Goal: Transaction & Acquisition: Purchase product/service

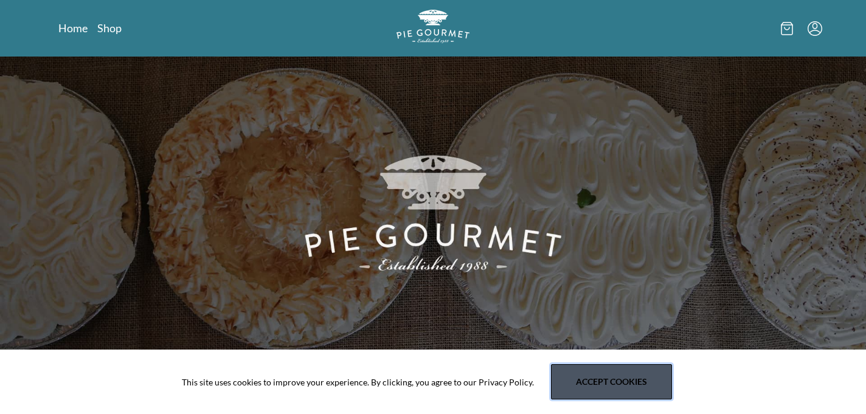
click at [588, 384] on button "Accept cookies" at bounding box center [611, 381] width 121 height 35
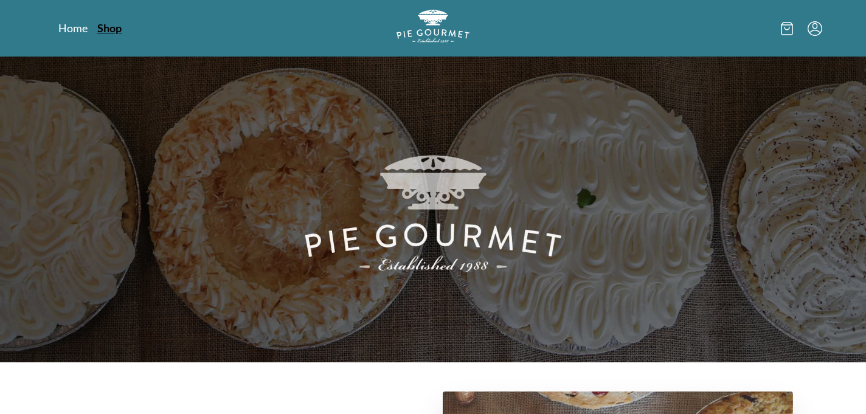
click at [103, 27] on link "Shop" at bounding box center [109, 28] width 24 height 15
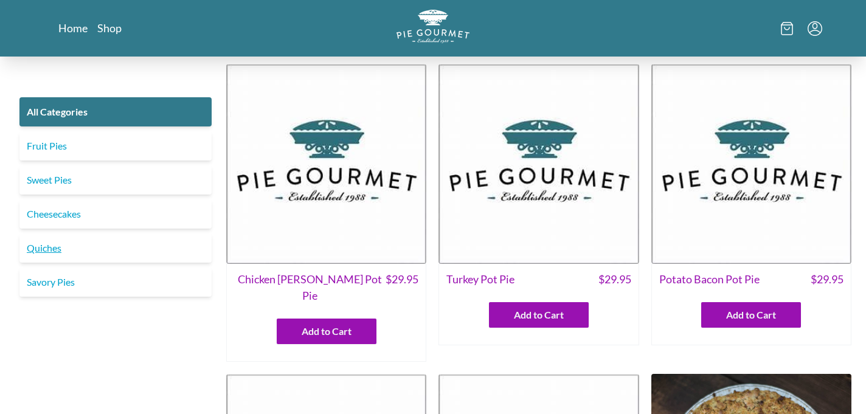
click at [57, 246] on link "Quiches" at bounding box center [115, 248] width 192 height 29
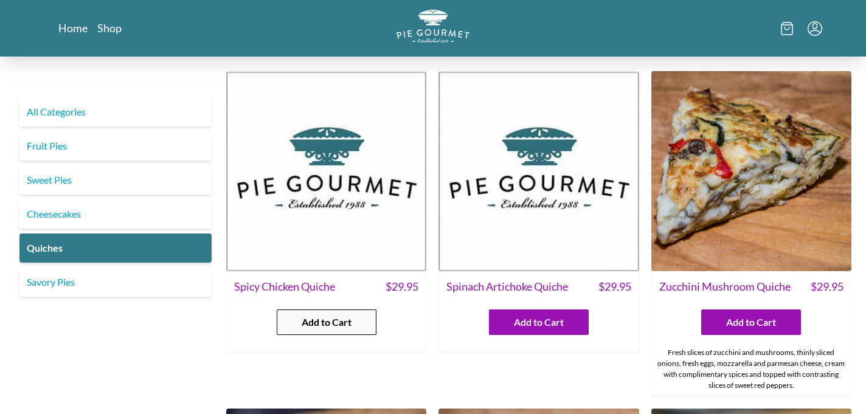
click at [342, 330] on button "Add to Cart" at bounding box center [327, 323] width 100 height 26
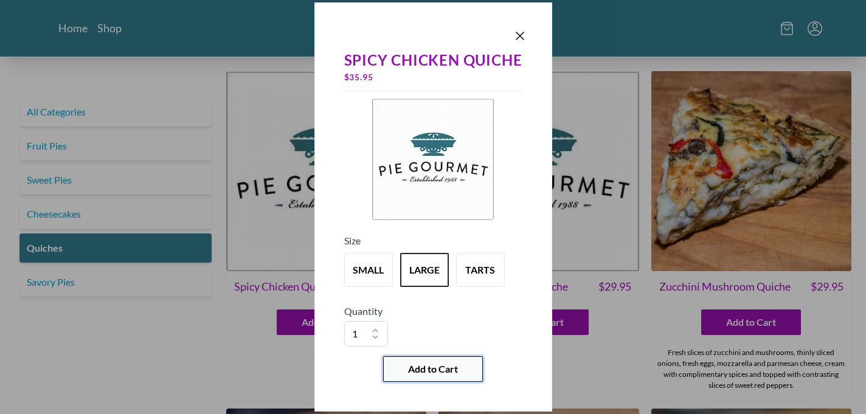
click at [409, 373] on span "Add to Cart" at bounding box center [433, 369] width 50 height 15
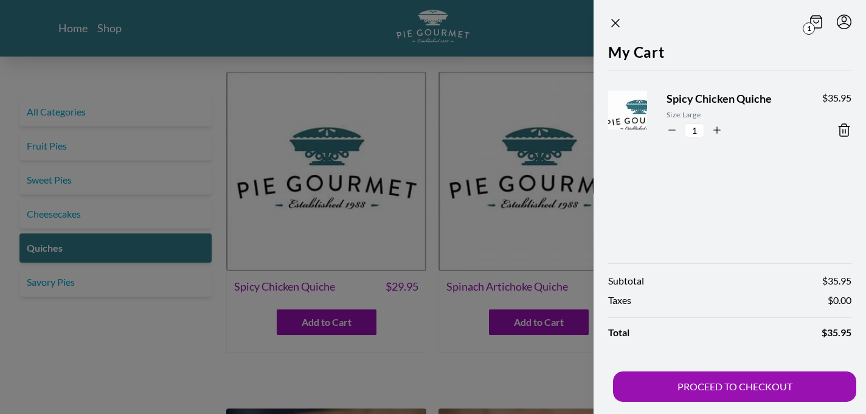
click at [118, 282] on div at bounding box center [433, 207] width 866 height 414
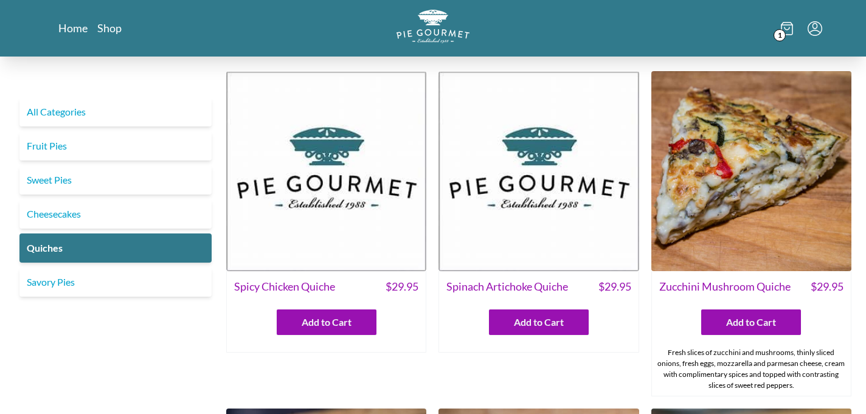
click at [118, 282] on link "Savory Pies" at bounding box center [115, 282] width 192 height 29
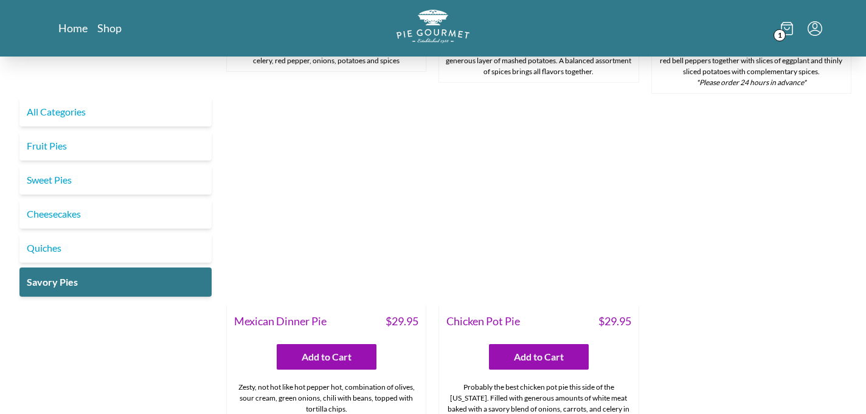
scroll to position [629, 0]
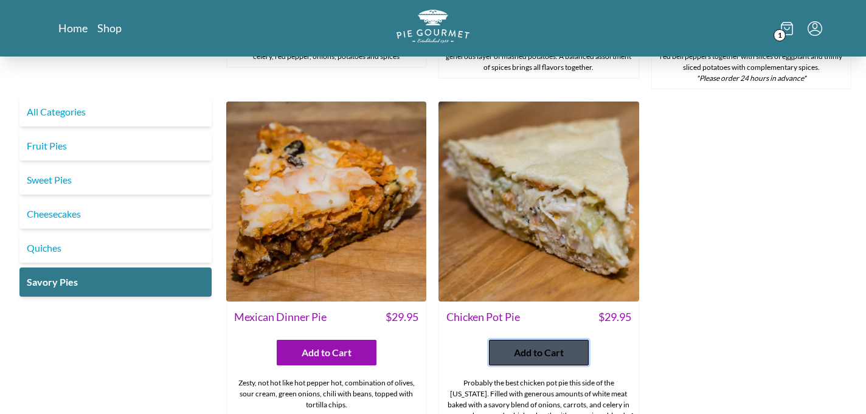
click at [547, 345] on span "Add to Cart" at bounding box center [539, 352] width 50 height 15
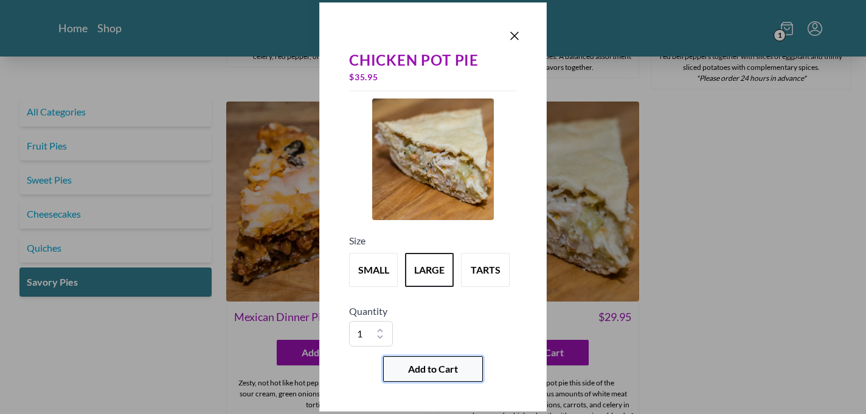
click at [411, 369] on span "Add to Cart" at bounding box center [433, 369] width 50 height 15
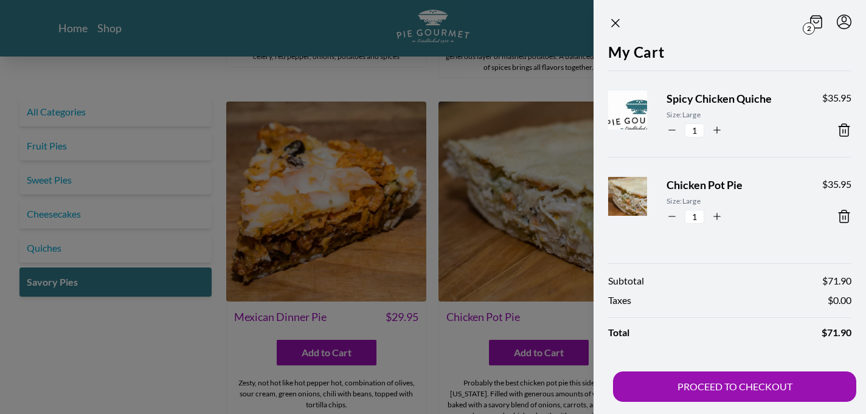
click at [64, 144] on div at bounding box center [433, 207] width 866 height 414
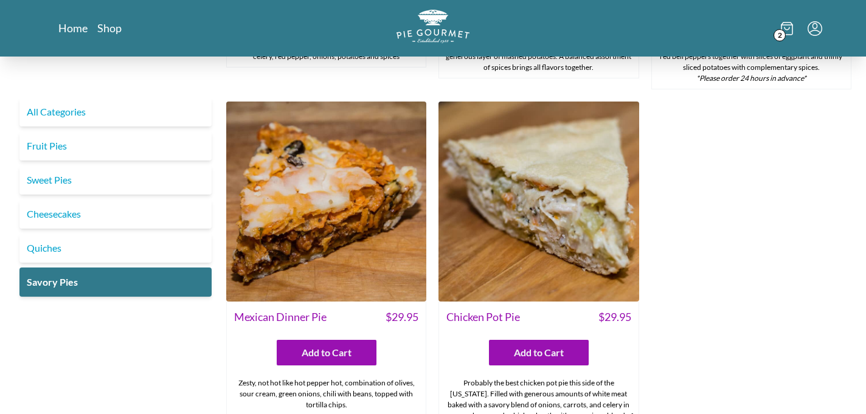
click at [64, 144] on link "Fruit Pies" at bounding box center [115, 145] width 192 height 29
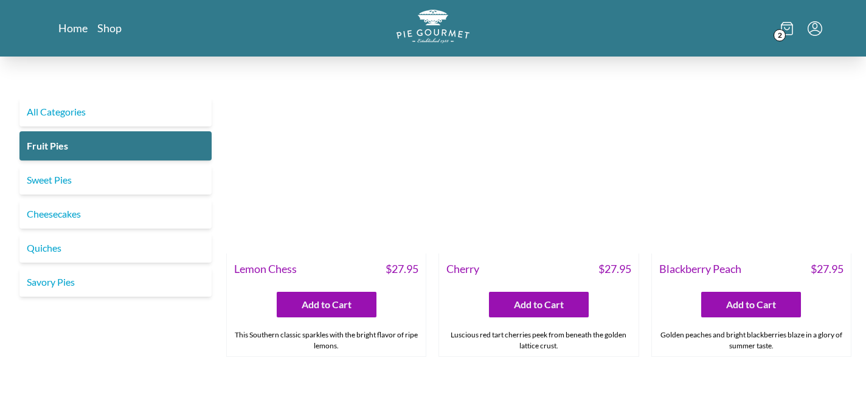
scroll to position [356, 0]
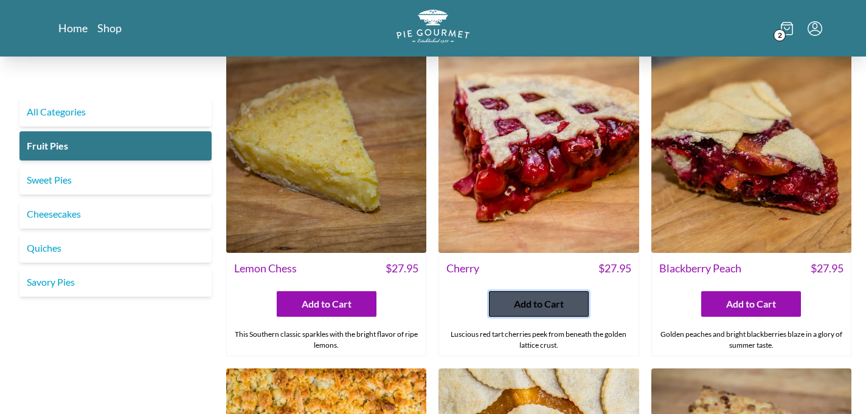
click at [522, 304] on span "Add to Cart" at bounding box center [539, 304] width 50 height 15
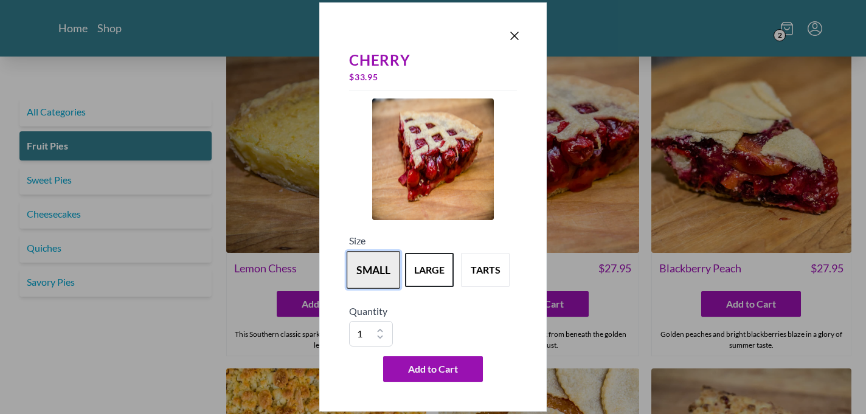
click at [375, 269] on button "small" at bounding box center [374, 270] width 54 height 38
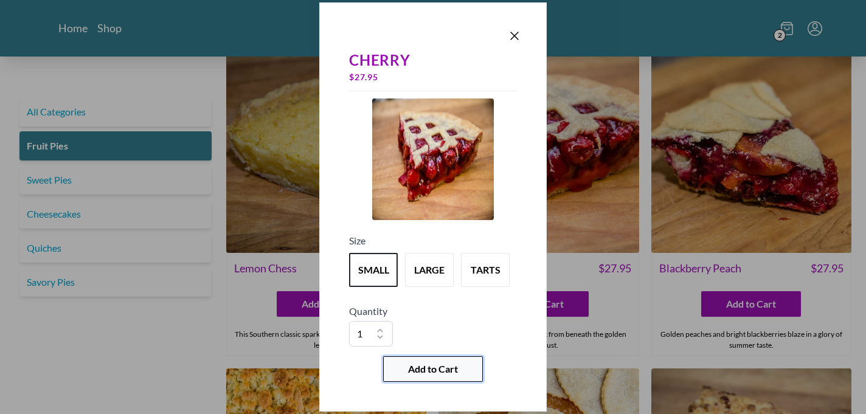
click at [403, 364] on button "Add to Cart" at bounding box center [433, 369] width 100 height 26
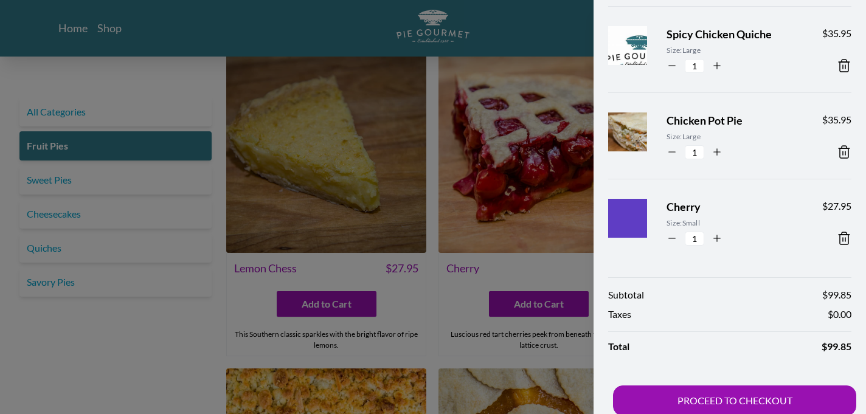
scroll to position [78, 0]
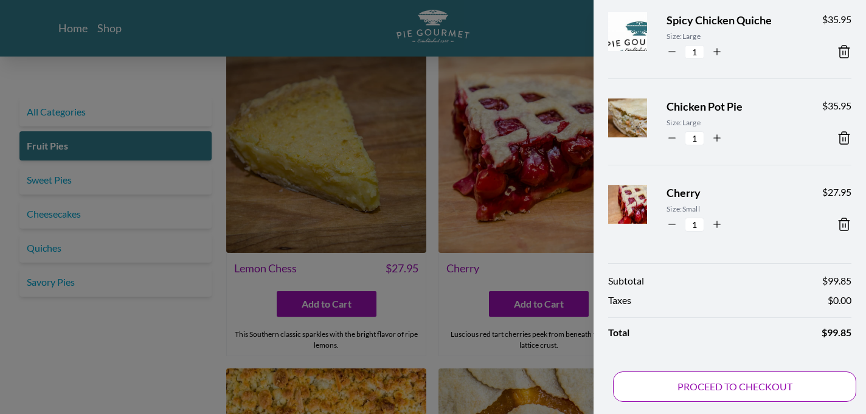
click at [640, 388] on button "PROCEED TO CHECKOUT" at bounding box center [734, 387] width 243 height 30
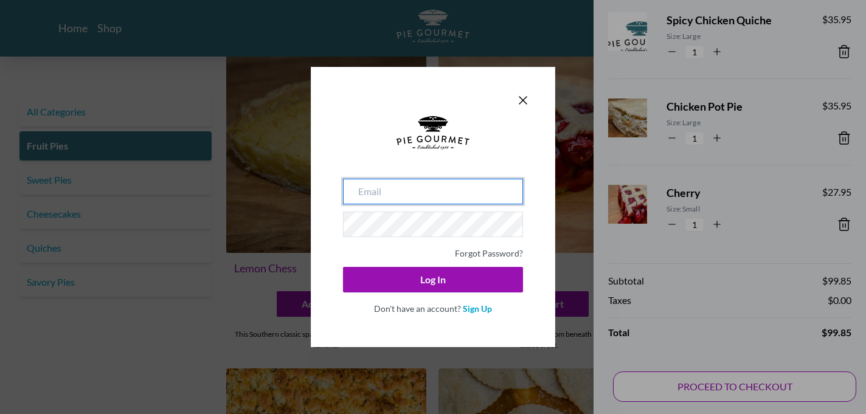
type input "[EMAIL_ADDRESS][DOMAIN_NAME]"
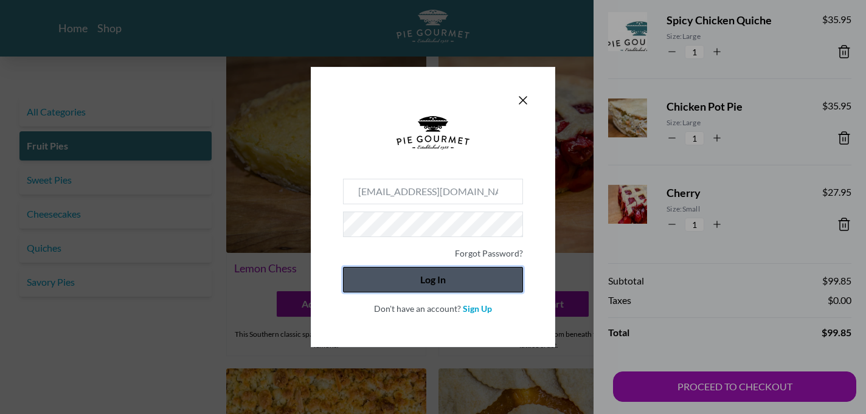
click at [456, 286] on button "Log In" at bounding box center [433, 280] width 180 height 26
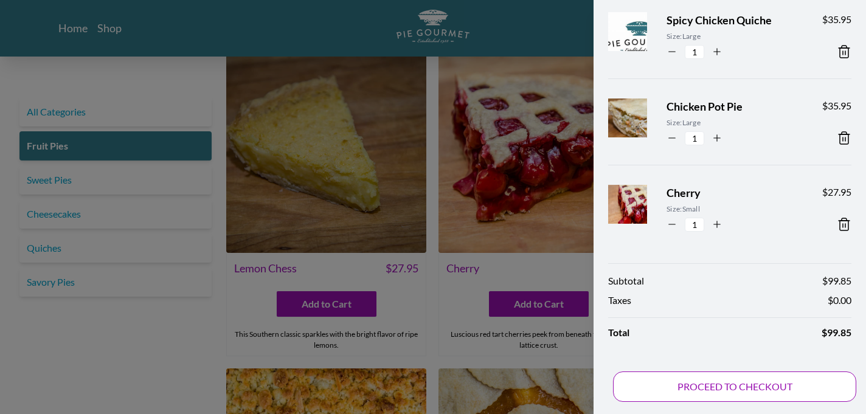
click at [676, 386] on button "PROCEED TO CHECKOUT" at bounding box center [734, 387] width 243 height 30
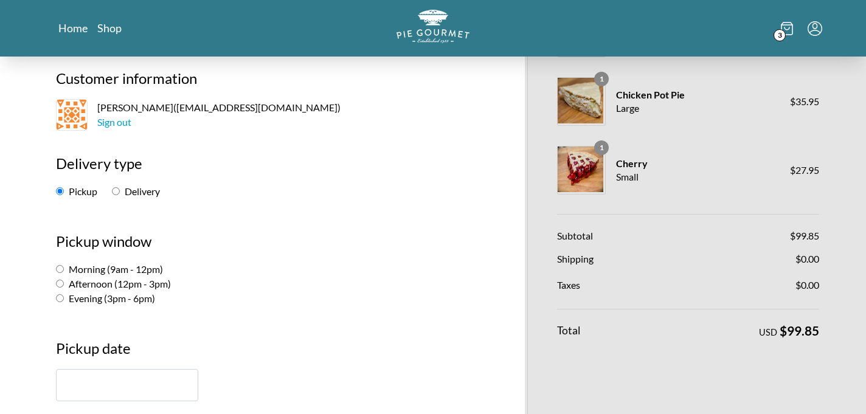
scroll to position [82, 0]
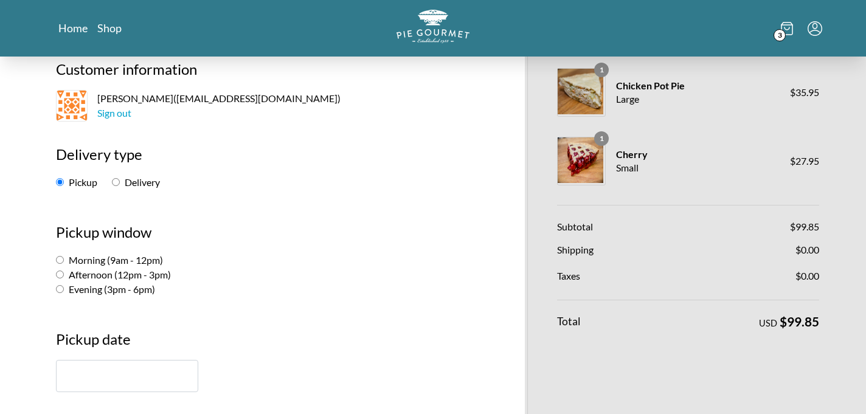
click at [115, 179] on input "Delivery" at bounding box center [116, 182] width 8 height 8
radio input "true"
select select "-1"
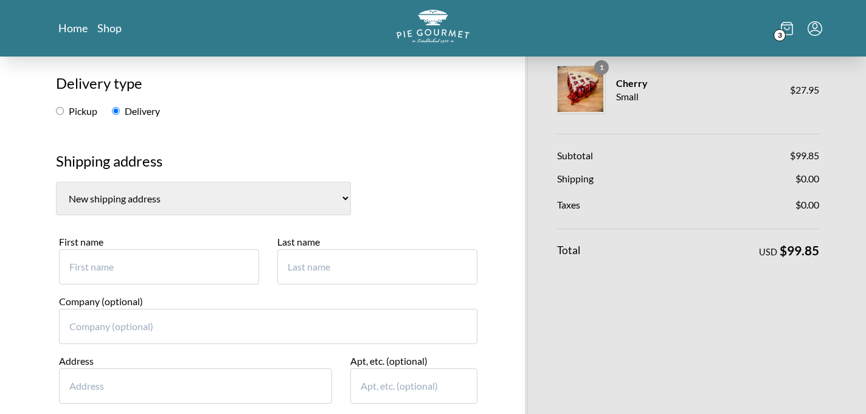
scroll to position [159, 0]
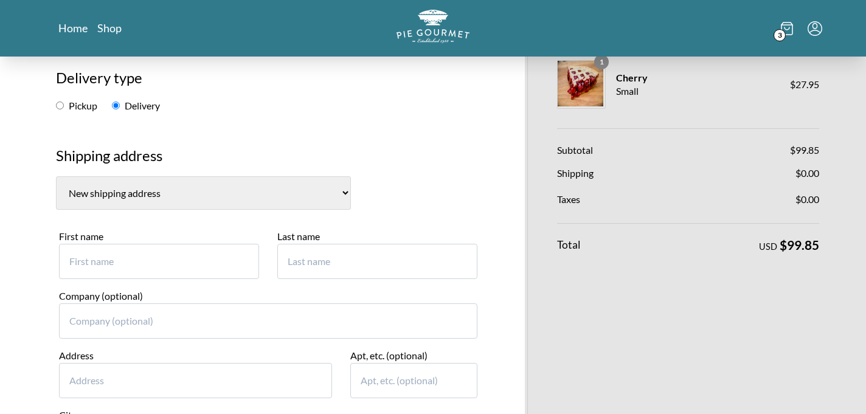
click at [80, 265] on input "First name" at bounding box center [159, 261] width 200 height 35
type input "[PERSON_NAME]"
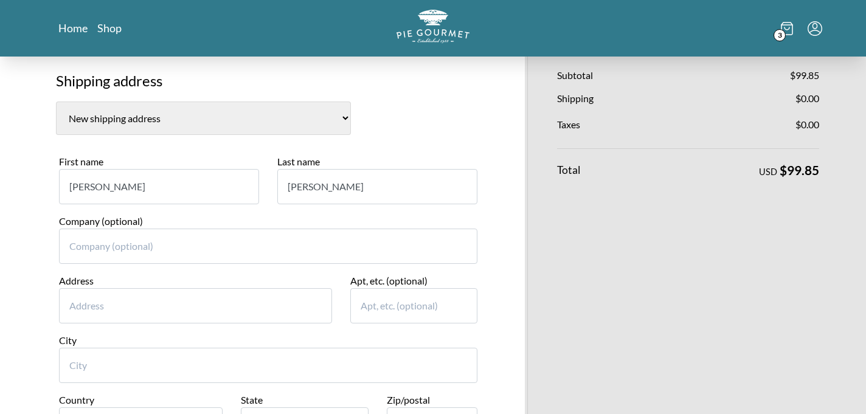
scroll to position [240, 0]
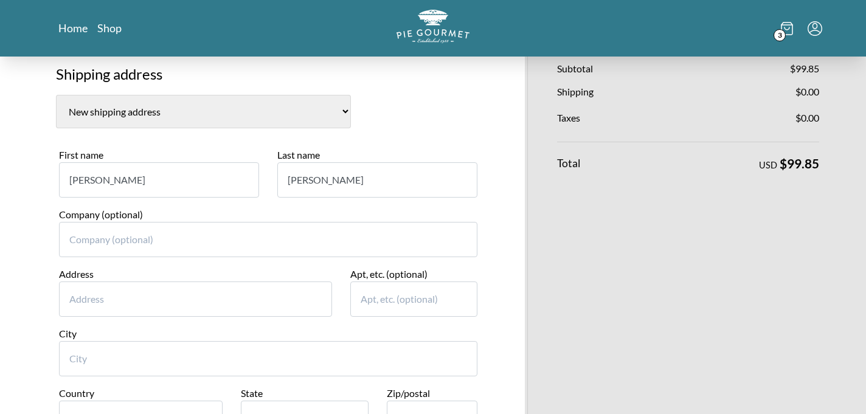
click at [74, 305] on input "Address" at bounding box center [195, 299] width 273 height 35
type input "1055 Weybridge Ct."
type input "104"
type input "[GEOGRAPHIC_DATA]"
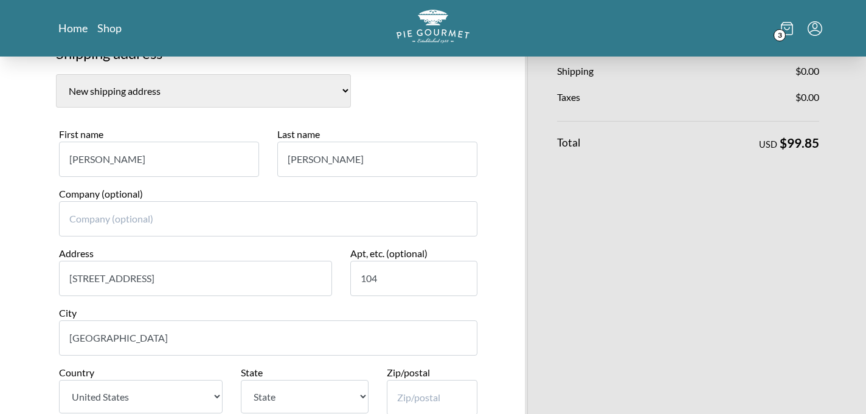
click at [281, 395] on select "State [US_STATE] [US_STATE] [US_STATE] [US_STATE] [US_STATE] [US_STATE] [US_STA…" at bounding box center [304, 396] width 127 height 33
select select "VA"
click at [241, 380] on select "State [US_STATE] [US_STATE] [US_STATE] [US_STATE] [US_STATE] [US_STATE] [US_STA…" at bounding box center [304, 396] width 127 height 33
click at [406, 400] on input "Zip/postal" at bounding box center [432, 397] width 91 height 35
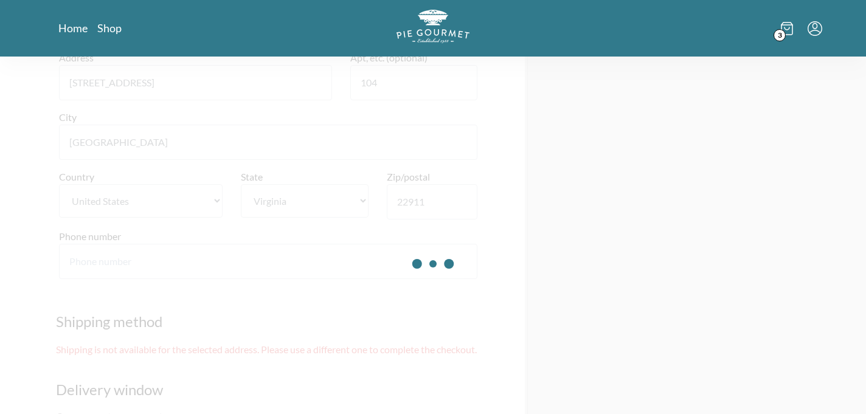
scroll to position [457, 0]
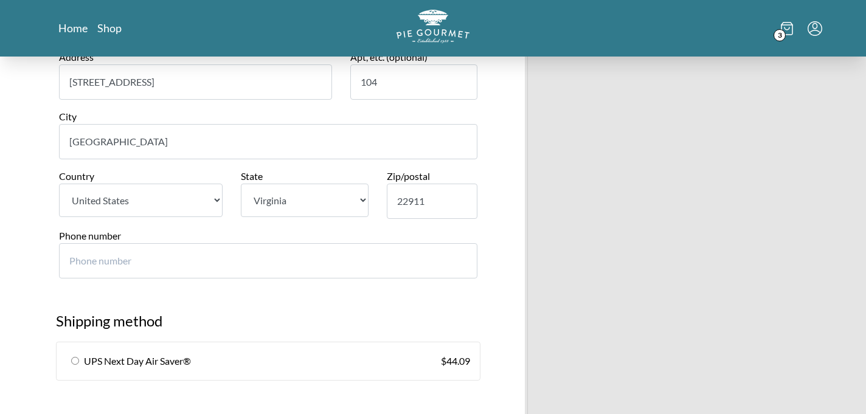
type input "22911"
click at [151, 261] on input "Phone number" at bounding box center [268, 260] width 418 height 35
type input "1"
click at [459, 260] on input "1" at bounding box center [268, 260] width 418 height 35
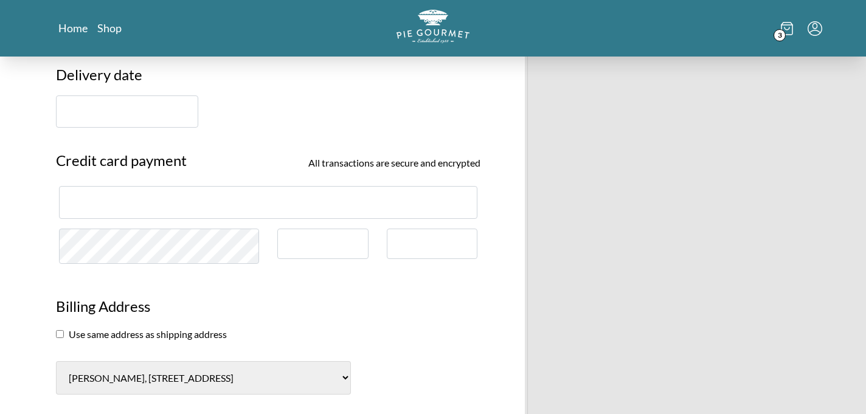
scroll to position [915, 0]
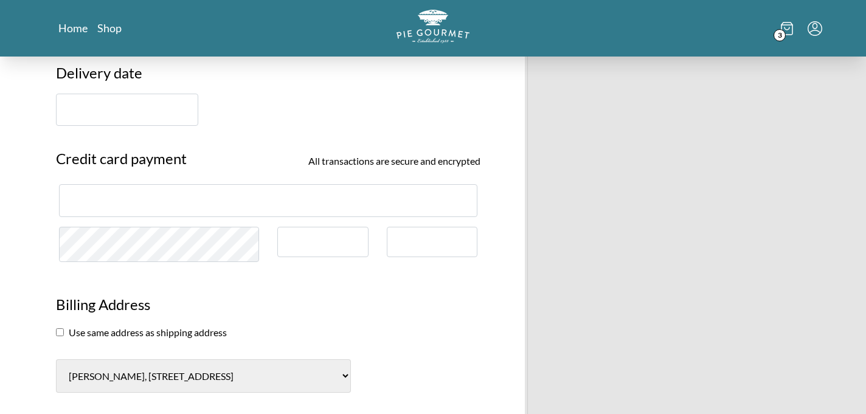
type input "9173863252"
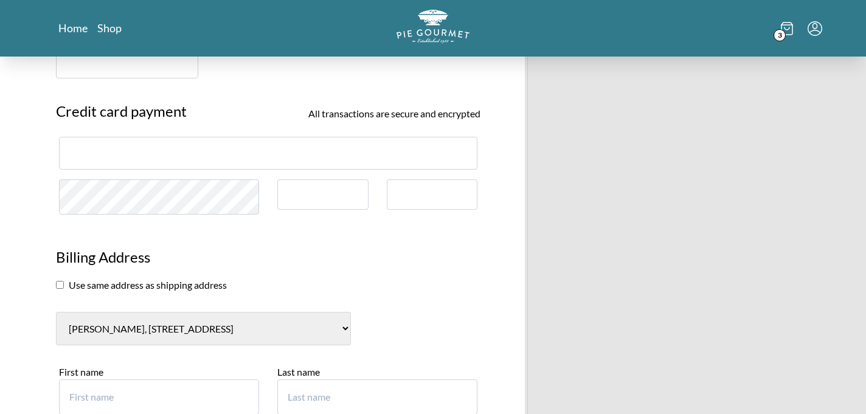
scroll to position [971, 0]
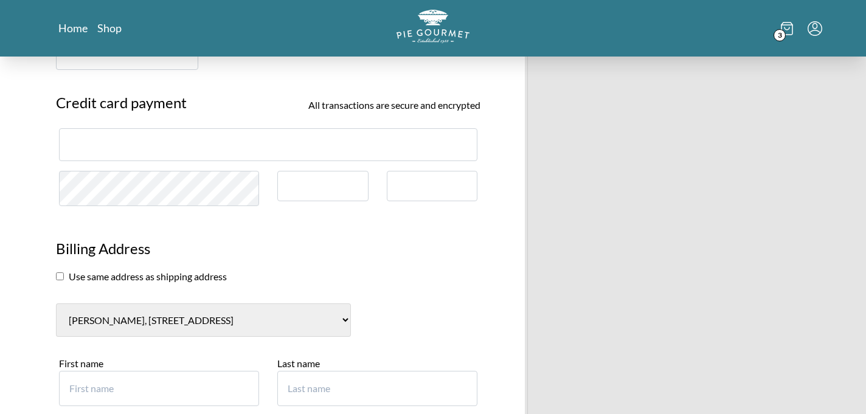
click at [58, 274] on input "checkbox" at bounding box center [60, 276] width 8 height 8
checkbox input "true"
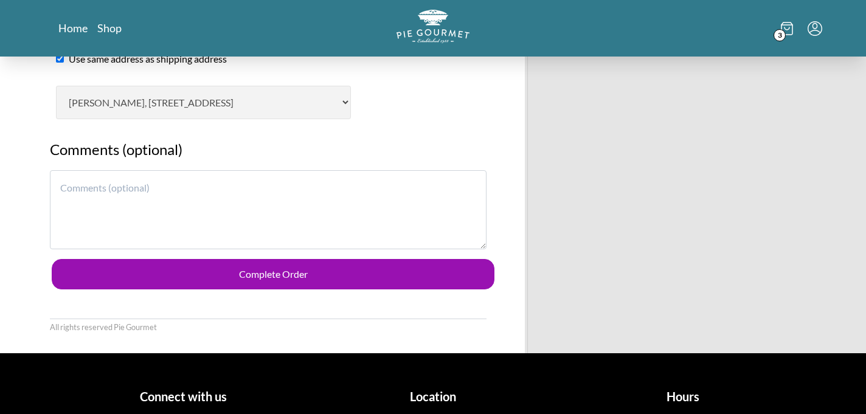
scroll to position [1190, 0]
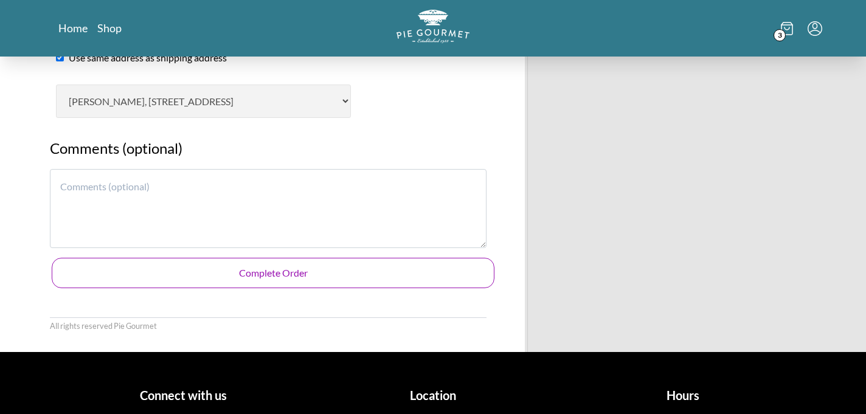
click at [153, 279] on button "Complete Order" at bounding box center [273, 273] width 443 height 30
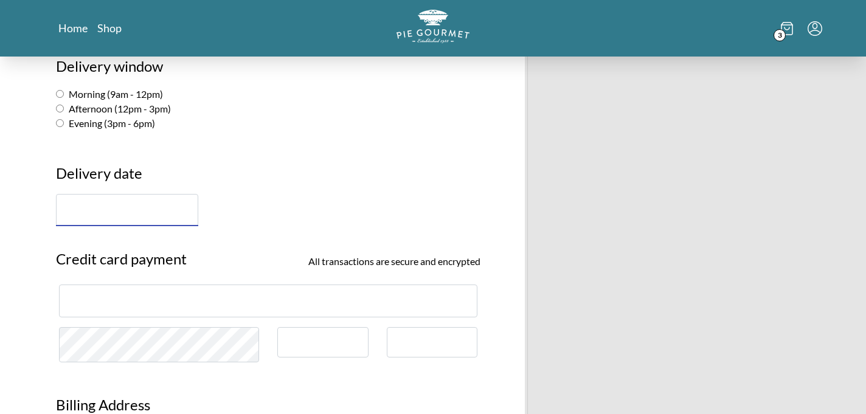
click at [90, 215] on input "text" at bounding box center [127, 210] width 142 height 32
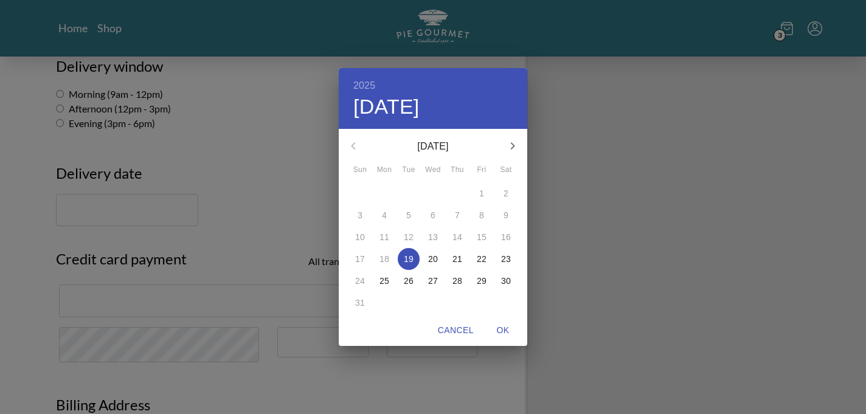
click at [455, 259] on p "21" at bounding box center [458, 259] width 10 height 12
click at [481, 255] on p "22" at bounding box center [482, 259] width 10 height 12
click at [271, 153] on div "2025 Fri, Aug 22 August 2025 Sun Mon Tue Wed Thu Fri Sat 27 28 29 30 31 1 2 3 4…" at bounding box center [433, 207] width 866 height 414
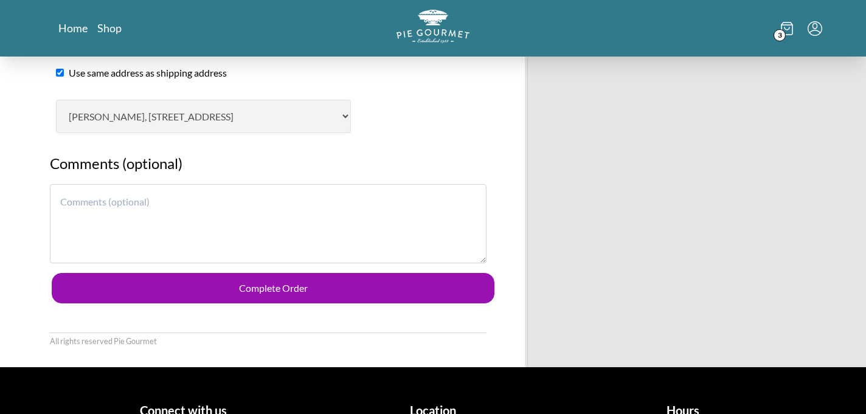
scroll to position [1176, 0]
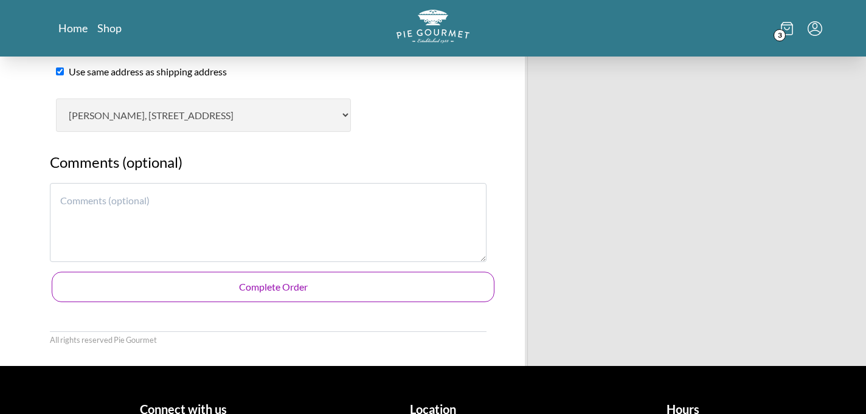
click at [252, 283] on button "Complete Order" at bounding box center [273, 287] width 443 height 30
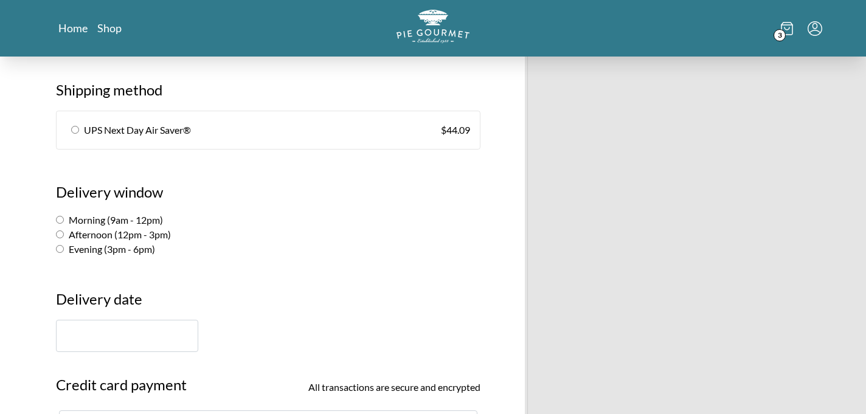
scroll to position [690, 0]
click at [60, 231] on input "Afternoon (12pm - 3pm)" at bounding box center [60, 233] width 8 height 8
radio input "true"
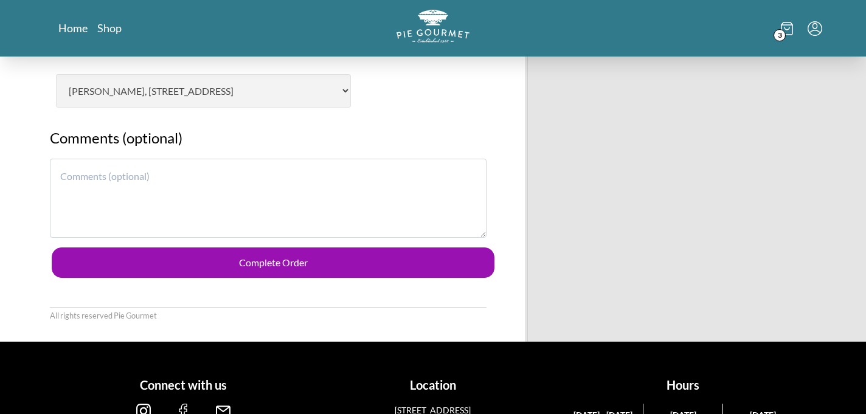
scroll to position [1201, 0]
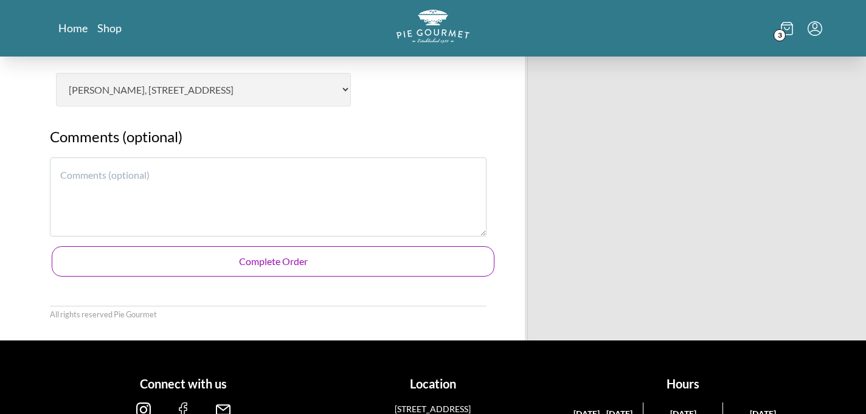
click at [209, 262] on button "Complete Order" at bounding box center [273, 261] width 443 height 30
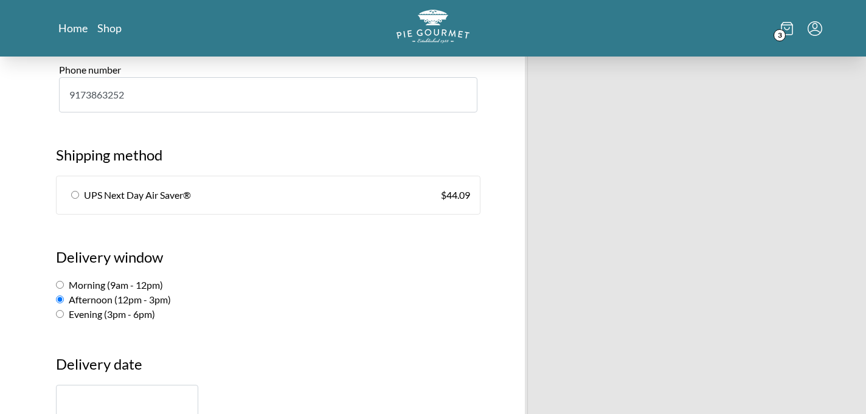
scroll to position [625, 0]
click at [75, 194] on input "radio" at bounding box center [75, 194] width 8 height 8
radio input "true"
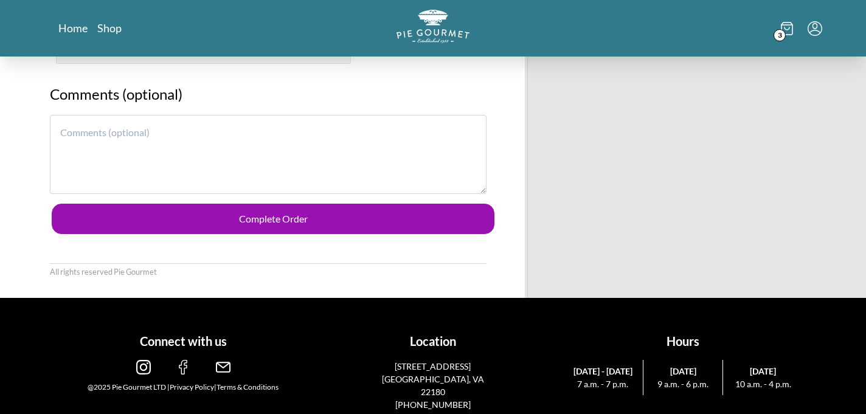
scroll to position [1145, 0]
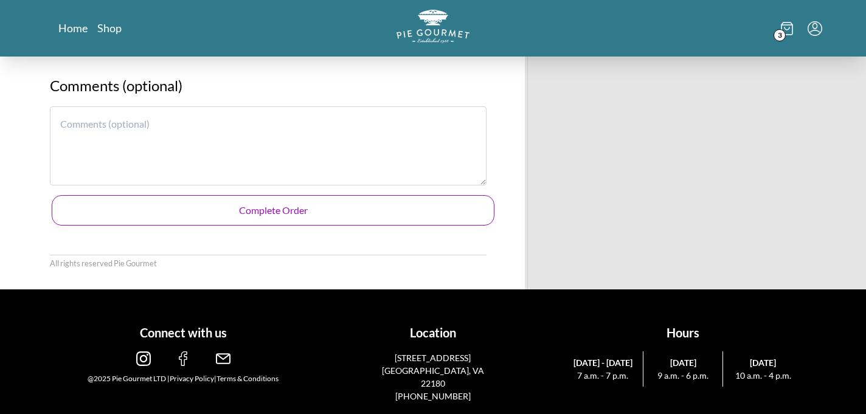
click at [235, 214] on button "Complete Order" at bounding box center [273, 210] width 443 height 30
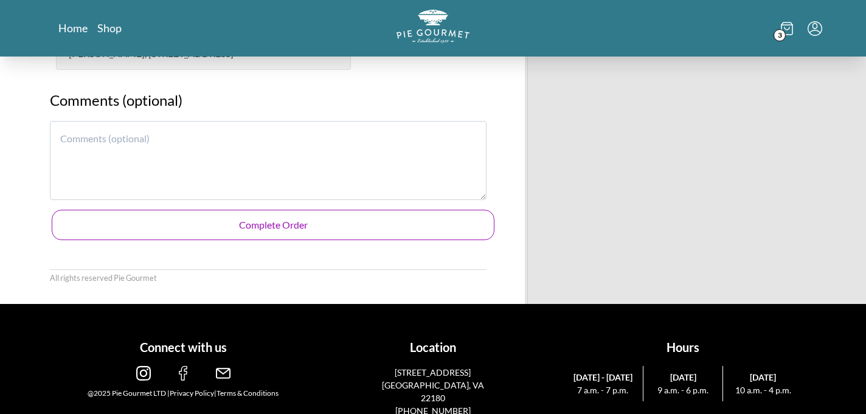
scroll to position [1160, 0]
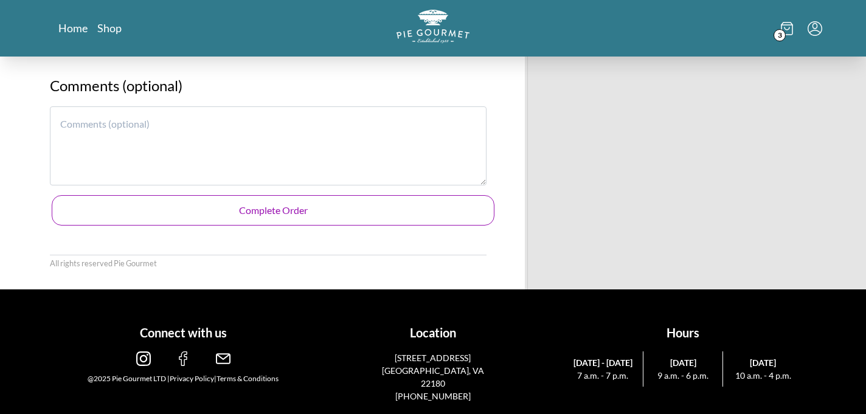
click at [368, 206] on button "Complete Order" at bounding box center [273, 210] width 443 height 30
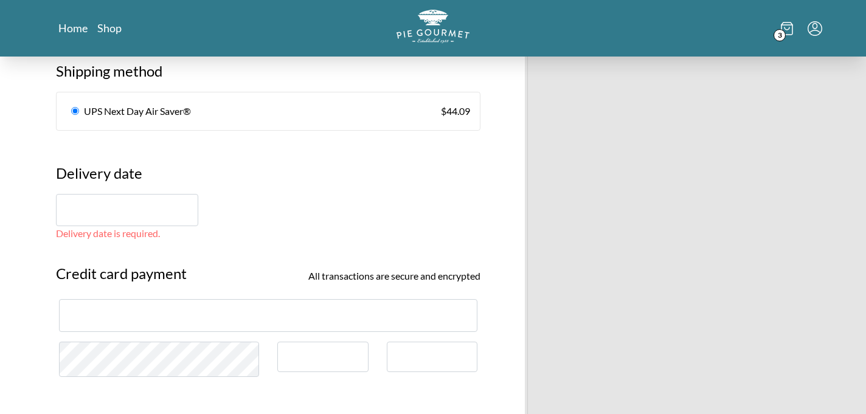
scroll to position [709, 0]
click at [91, 215] on input "text" at bounding box center [127, 209] width 142 height 32
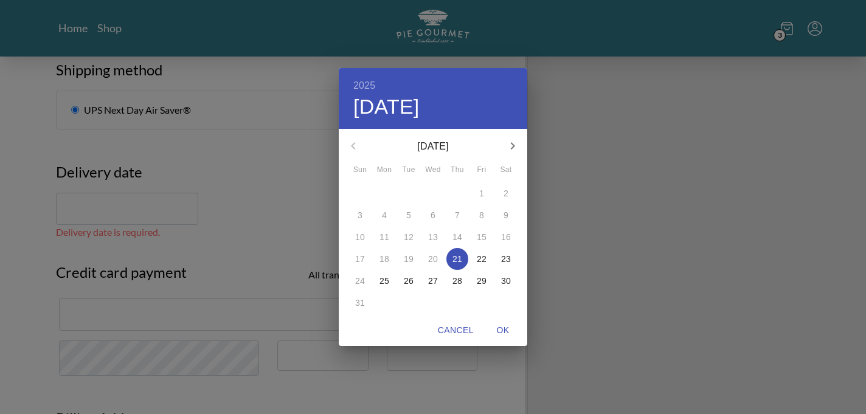
click at [504, 327] on span "OK" at bounding box center [502, 330] width 29 height 15
type input "[DATE]"
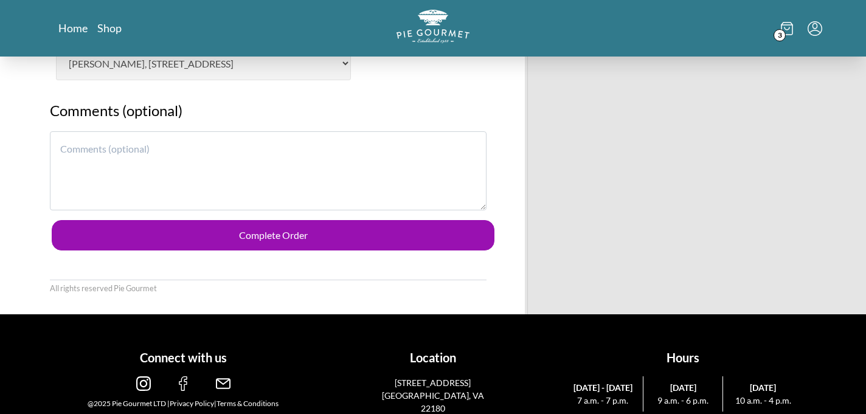
scroll to position [1160, 0]
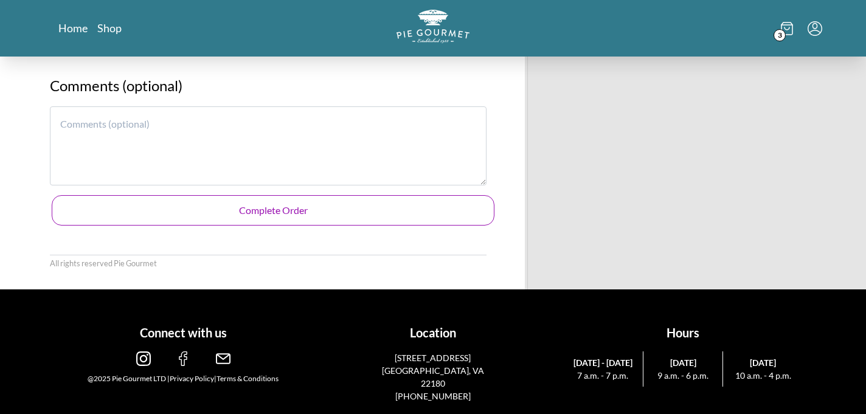
click at [259, 212] on button "Complete Order" at bounding box center [273, 210] width 443 height 30
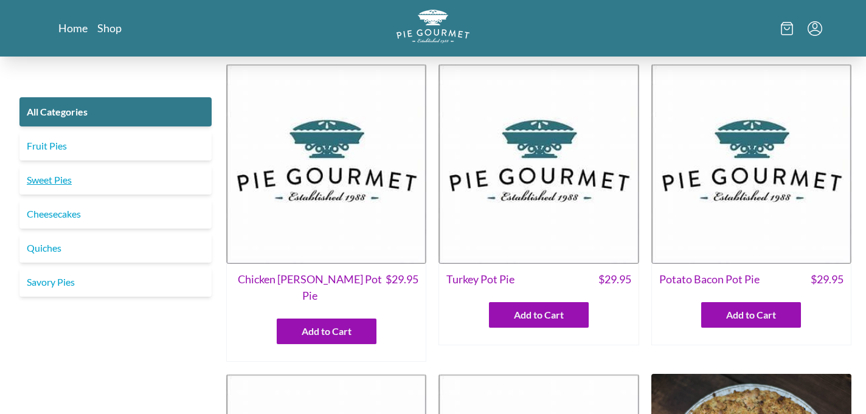
click at [55, 178] on link "Sweet Pies" at bounding box center [115, 179] width 192 height 29
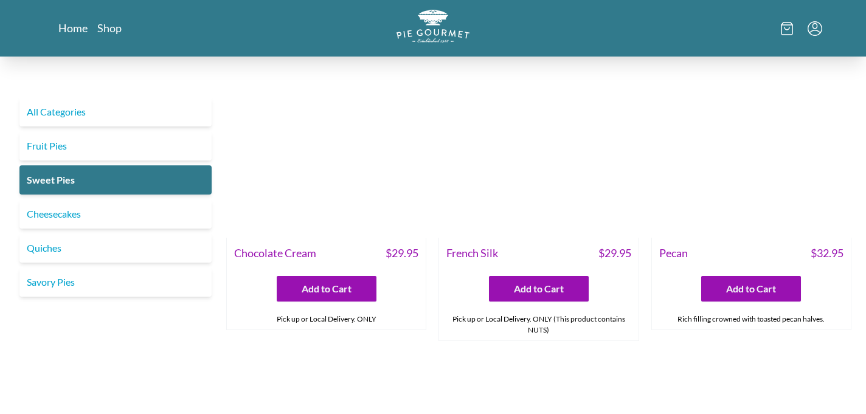
scroll to position [344, 0]
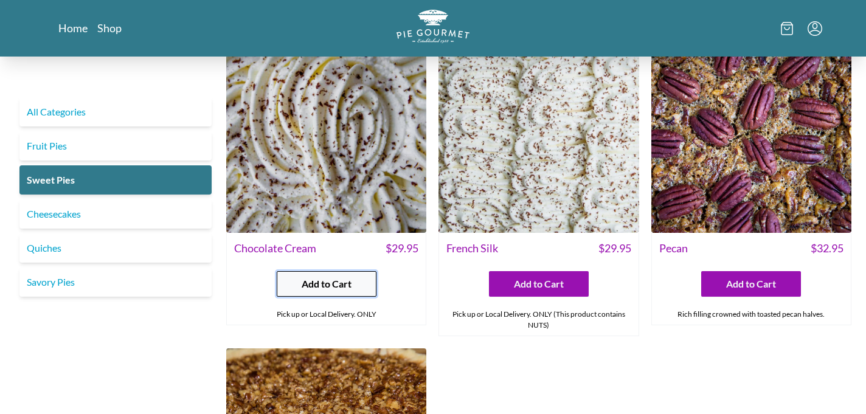
click at [329, 285] on span "Add to Cart" at bounding box center [327, 284] width 50 height 15
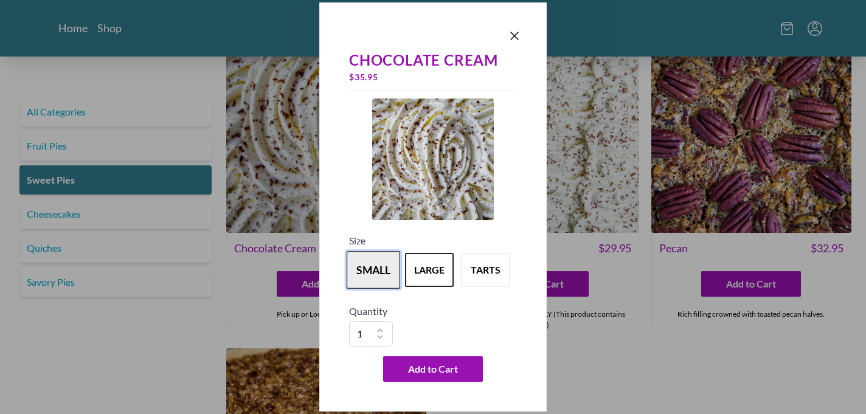
click at [371, 265] on button "small" at bounding box center [374, 270] width 54 height 38
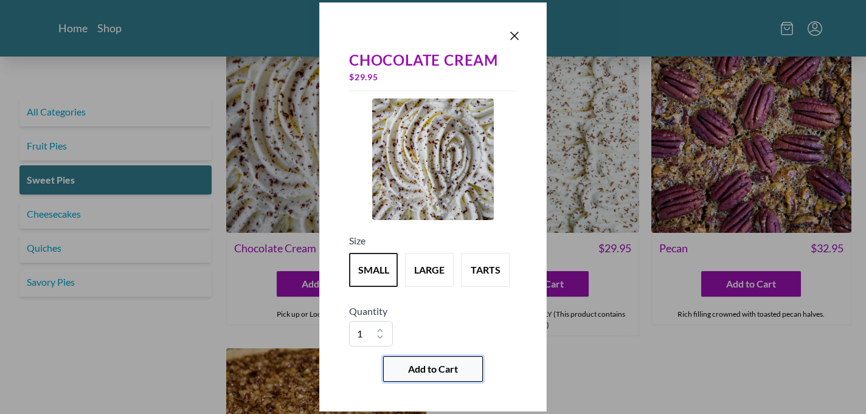
click at [408, 367] on span "Add to Cart" at bounding box center [433, 369] width 50 height 15
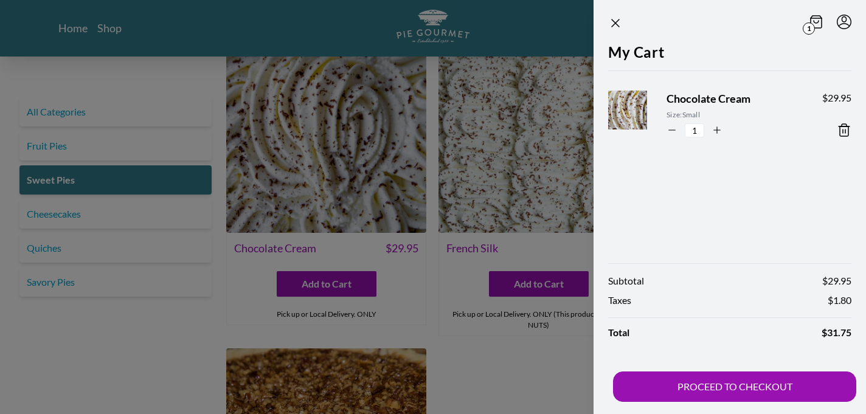
click at [41, 285] on div at bounding box center [433, 207] width 866 height 414
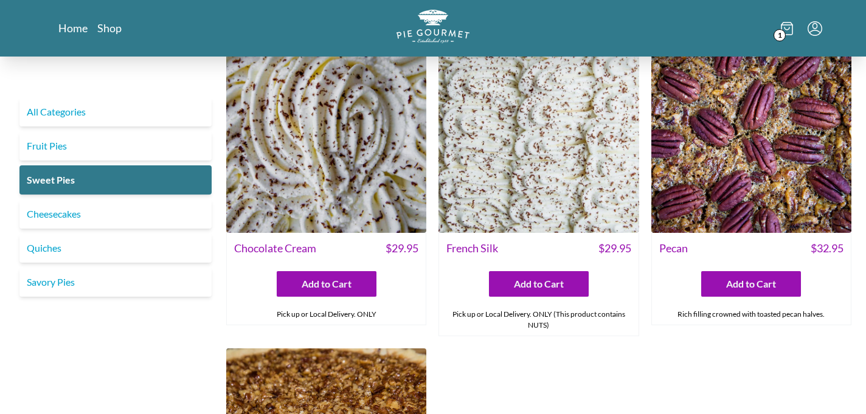
click at [41, 285] on link "Savory Pies" at bounding box center [115, 282] width 192 height 29
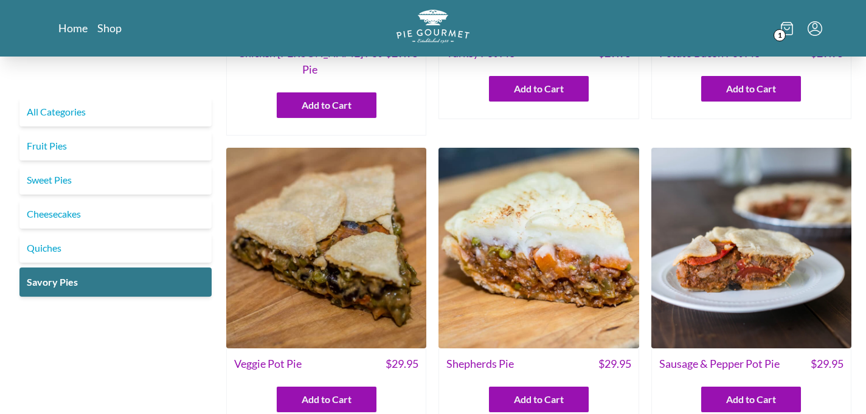
scroll to position [238, 0]
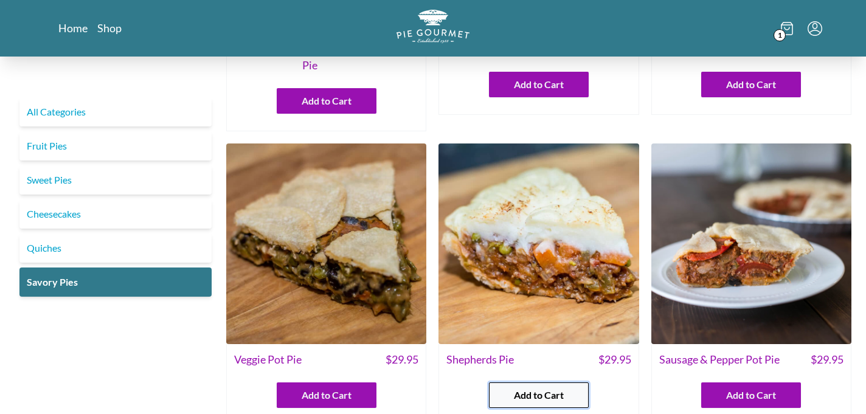
click at [519, 388] on span "Add to Cart" at bounding box center [539, 395] width 50 height 15
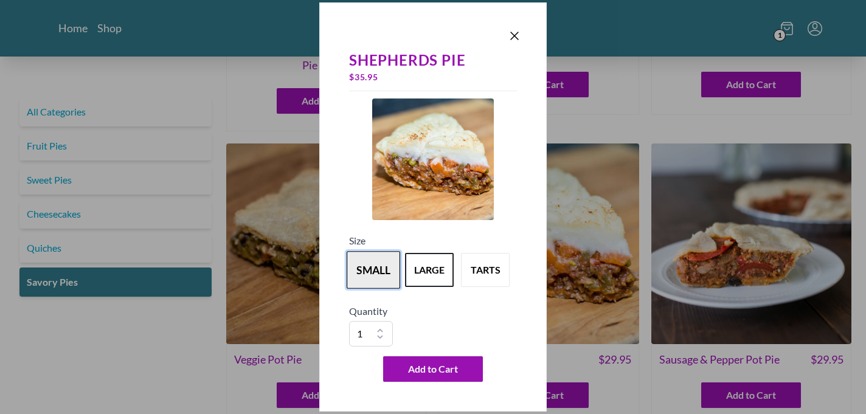
click at [372, 272] on button "small" at bounding box center [374, 270] width 54 height 38
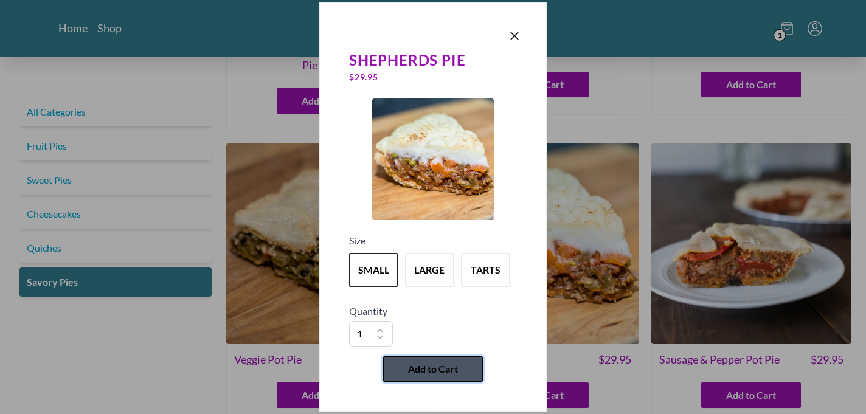
click at [408, 366] on span "Add to Cart" at bounding box center [433, 369] width 50 height 15
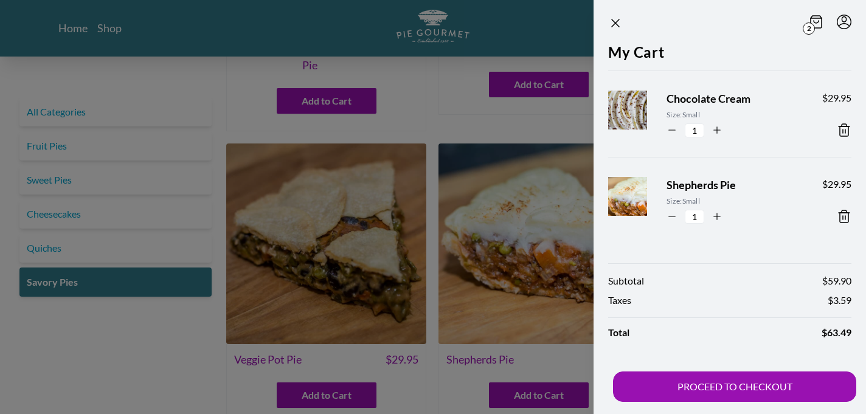
click at [107, 247] on div at bounding box center [433, 207] width 866 height 414
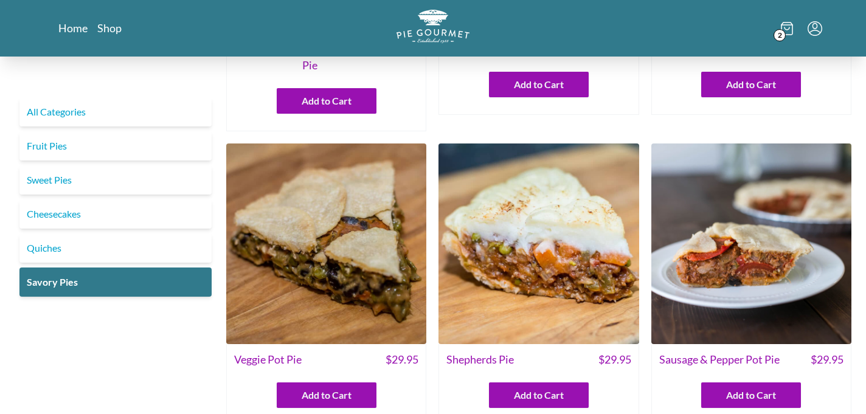
click at [107, 247] on link "Quiches" at bounding box center [115, 248] width 192 height 29
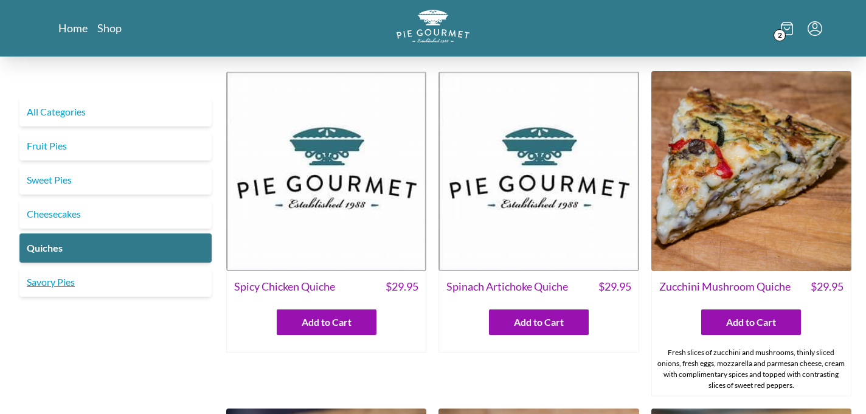
click at [105, 285] on link "Savory Pies" at bounding box center [115, 282] width 192 height 29
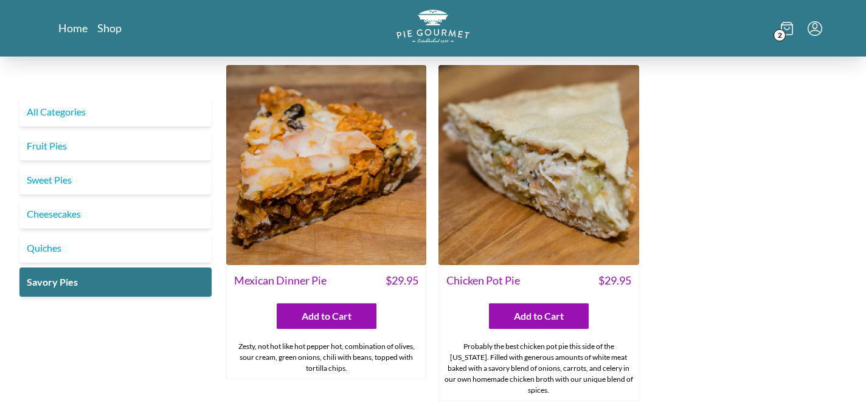
scroll to position [668, 0]
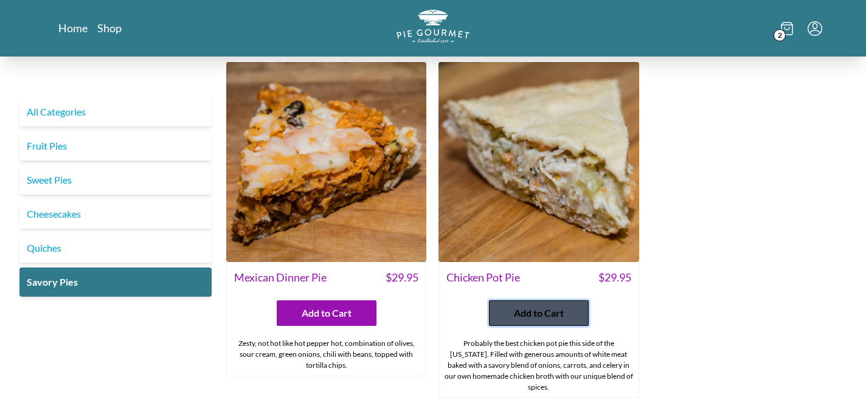
click at [533, 306] on span "Add to Cart" at bounding box center [539, 313] width 50 height 15
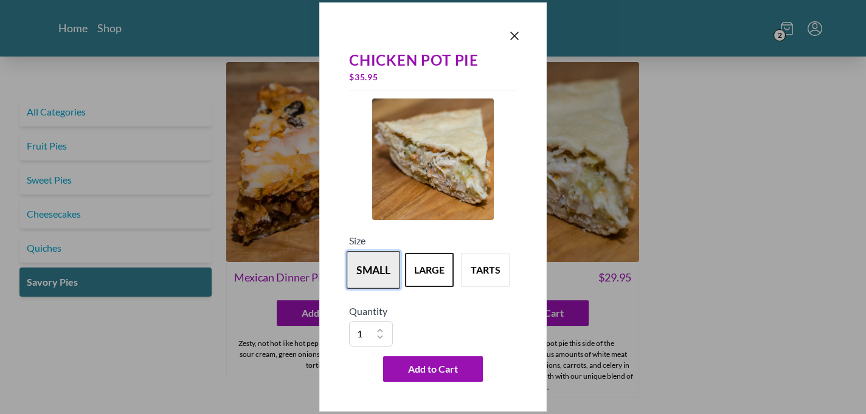
click at [376, 265] on button "small" at bounding box center [374, 270] width 54 height 38
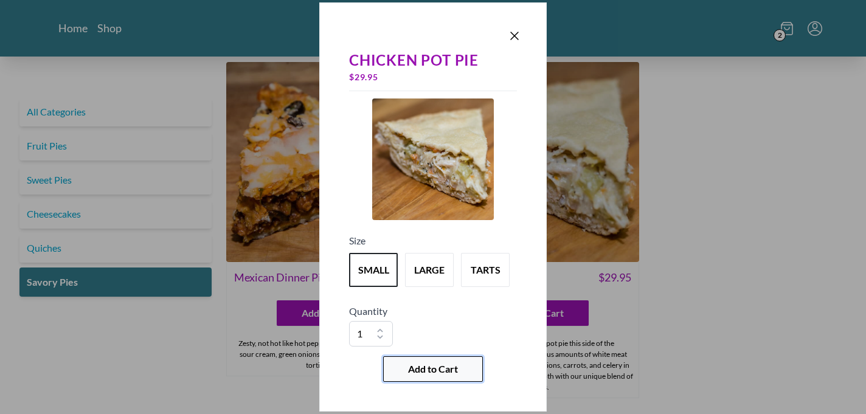
click at [409, 365] on span "Add to Cart" at bounding box center [433, 369] width 50 height 15
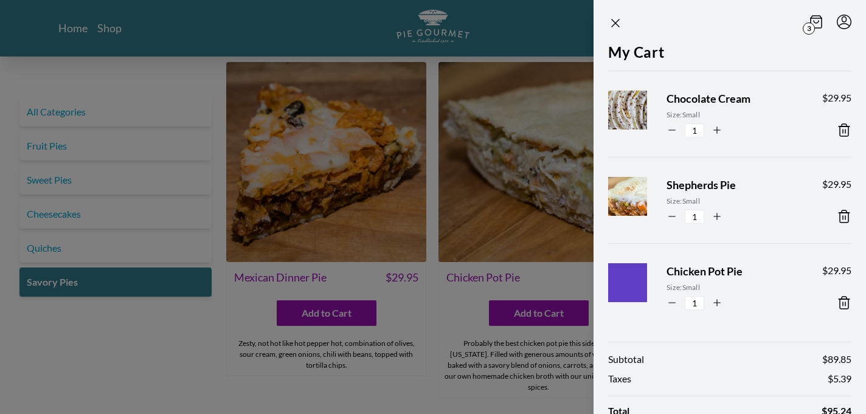
scroll to position [78, 0]
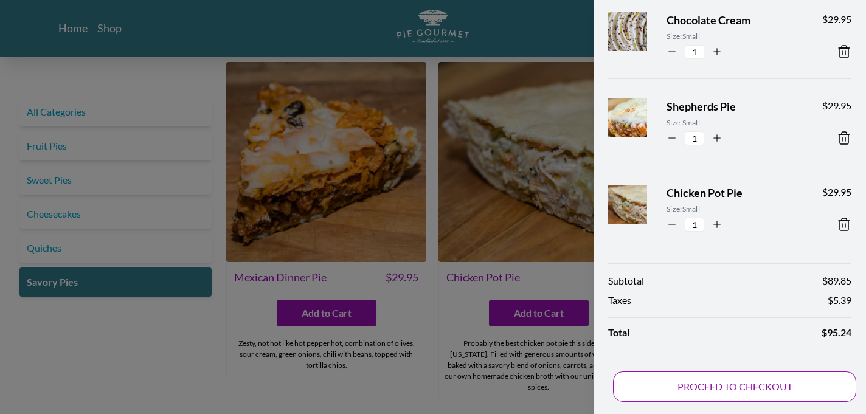
click at [696, 381] on button "PROCEED TO CHECKOUT" at bounding box center [734, 387] width 243 height 30
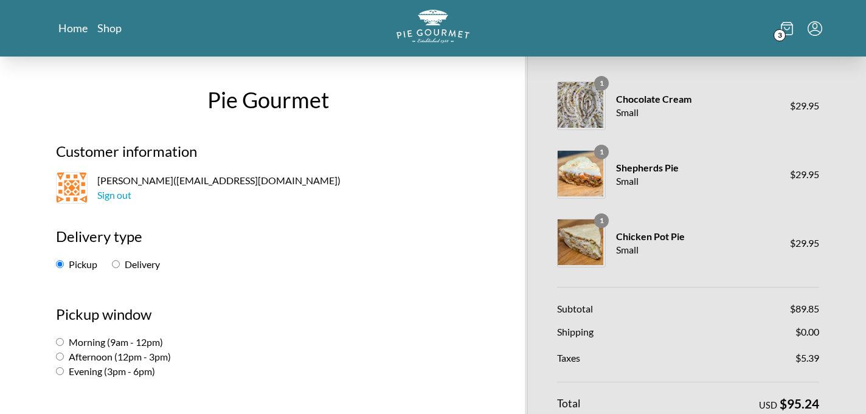
click at [116, 265] on input "Delivery" at bounding box center [116, 264] width 8 height 8
radio input "true"
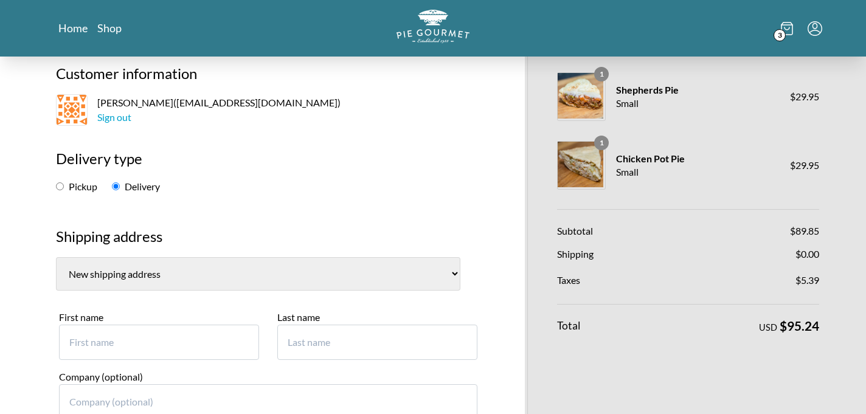
scroll to position [77, 0]
click at [372, 271] on select "[PERSON_NAME], [STREET_ADDRESS] [GEOGRAPHIC_DATA] ([GEOGRAPHIC_DATA]) [PERSON_N…" at bounding box center [258, 274] width 404 height 33
select select "2"
click at [56, 258] on select "[PERSON_NAME], [STREET_ADDRESS] [GEOGRAPHIC_DATA] ([GEOGRAPHIC_DATA]) [PERSON_N…" at bounding box center [258, 274] width 404 height 33
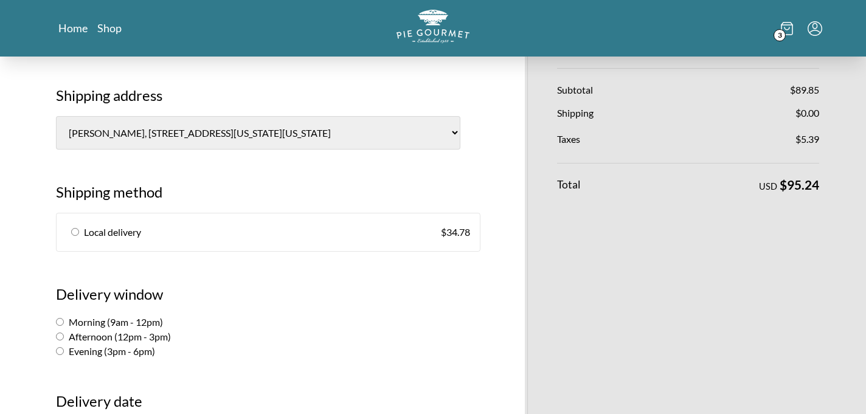
scroll to position [245, 0]
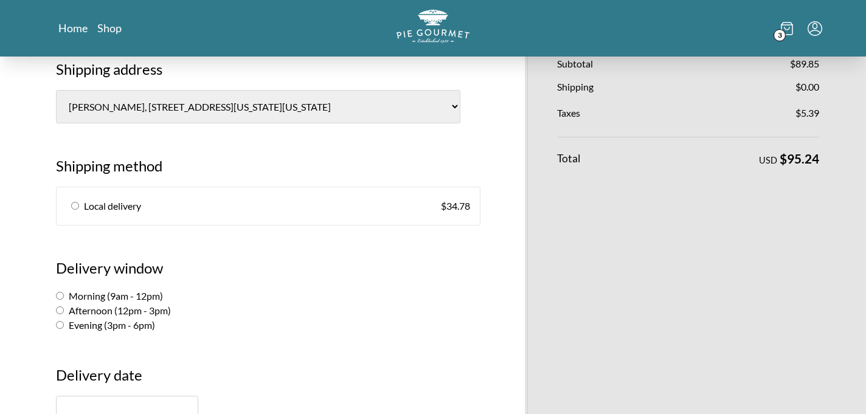
click at [71, 204] on input "radio" at bounding box center [75, 206] width 8 height 8
radio input "true"
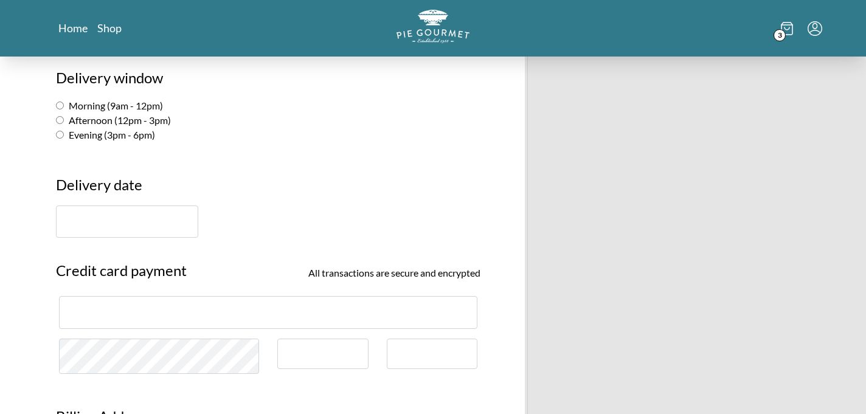
scroll to position [440, 0]
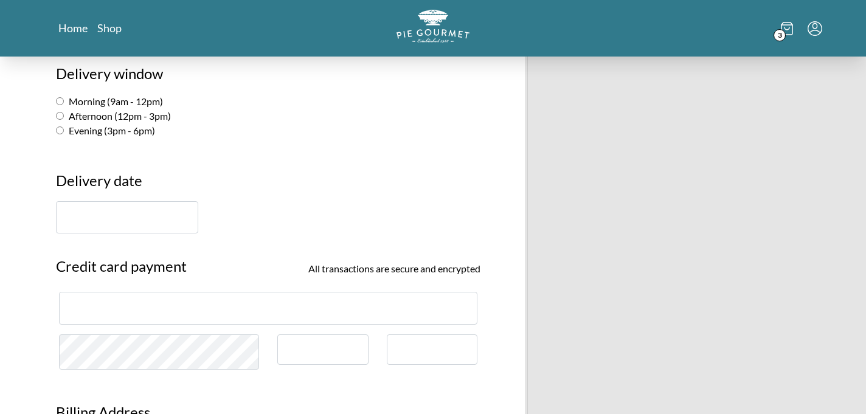
click at [106, 229] on input "text" at bounding box center [127, 217] width 142 height 32
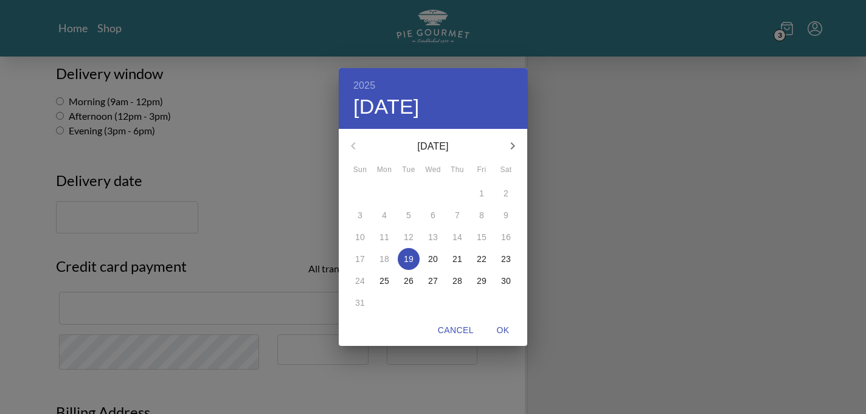
click at [451, 259] on span "21" at bounding box center [457, 259] width 22 height 12
click at [498, 329] on span "OK" at bounding box center [502, 330] width 29 height 15
type input "[DATE]"
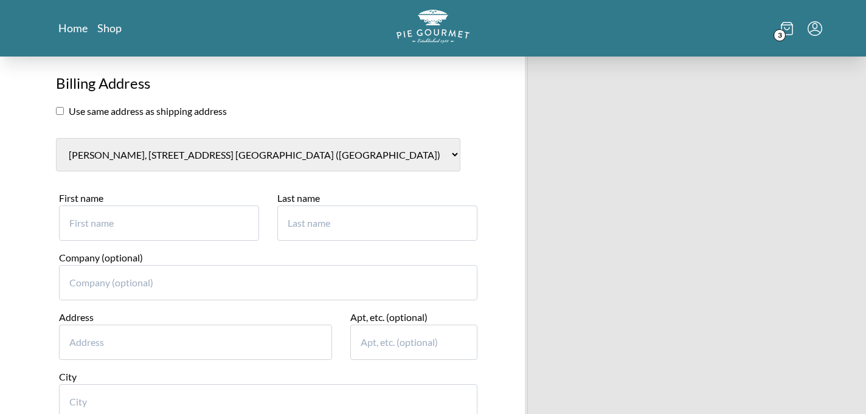
scroll to position [773, 0]
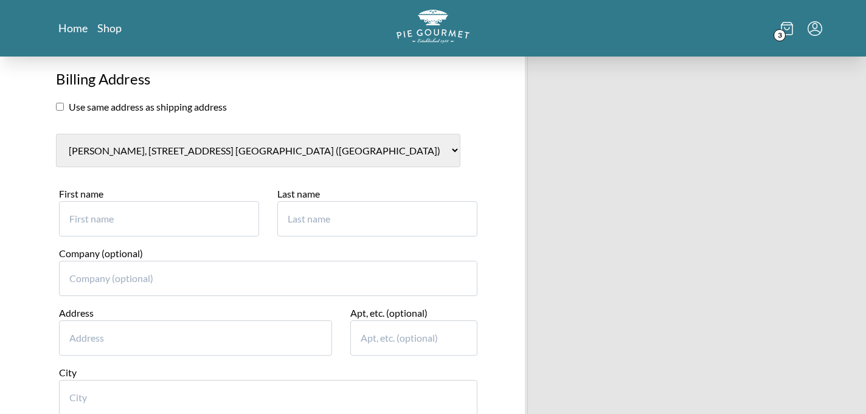
click at [89, 229] on input "First name" at bounding box center [159, 218] width 200 height 35
type input "[PERSON_NAME]"
type input "[STREET_ADDRESS]"
type input "104"
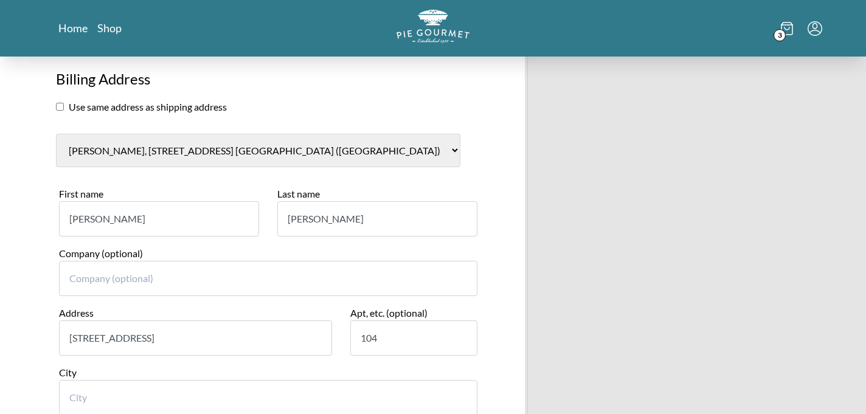
type input "`"
type input "[GEOGRAPHIC_DATA]"
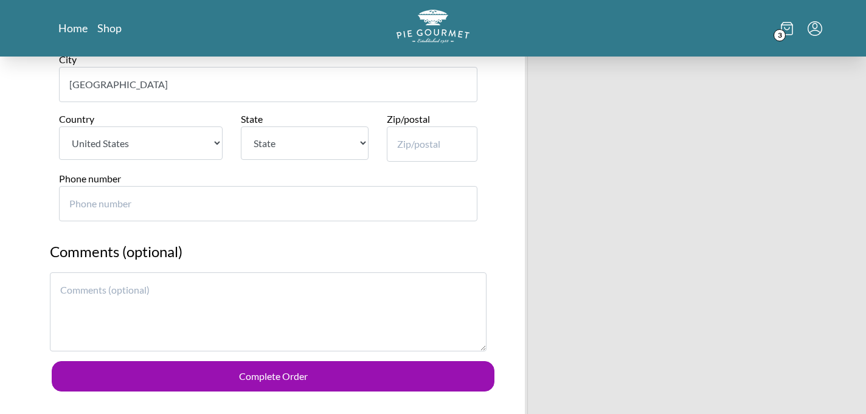
scroll to position [1088, 0]
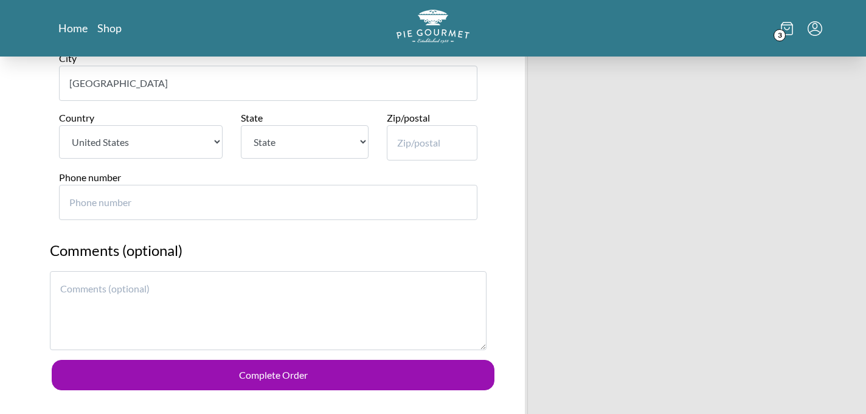
click at [266, 143] on select "State [US_STATE] [US_STATE] [US_STATE] [US_STATE] [US_STATE] [US_STATE] [US_STA…" at bounding box center [304, 141] width 127 height 33
select select "VA"
click at [241, 125] on select "State [US_STATE] [US_STATE] [US_STATE] [US_STATE] [US_STATE] [US_STATE] [US_STA…" at bounding box center [304, 141] width 127 height 33
click at [404, 140] on input "Zip/postal" at bounding box center [432, 142] width 91 height 35
type input "22911"
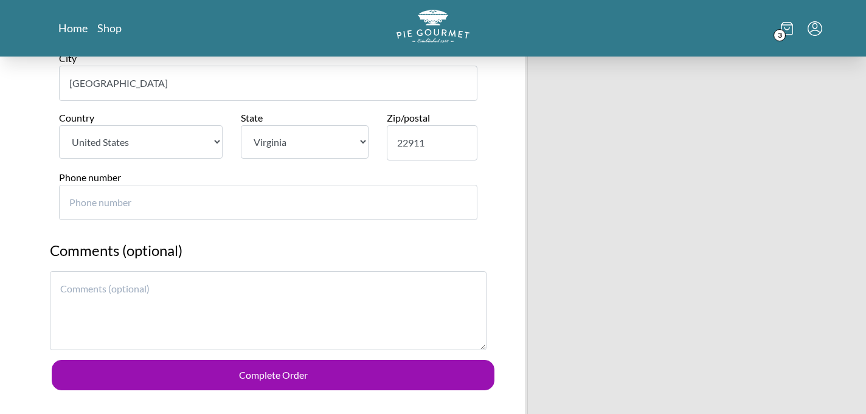
click at [209, 196] on input "Phone number" at bounding box center [268, 202] width 418 height 35
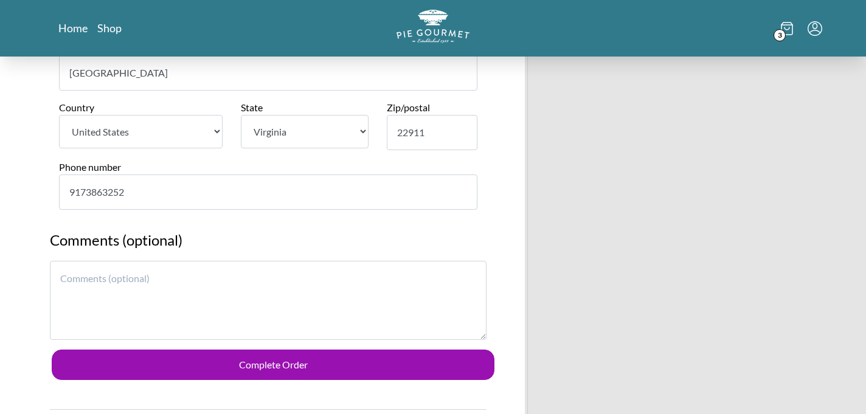
scroll to position [1102, 0]
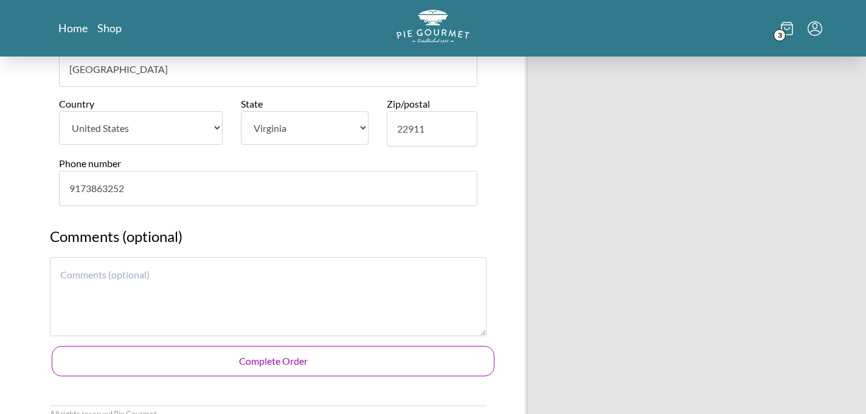
type input "9173863252"
click at [252, 366] on button "Complete Order" at bounding box center [273, 361] width 443 height 30
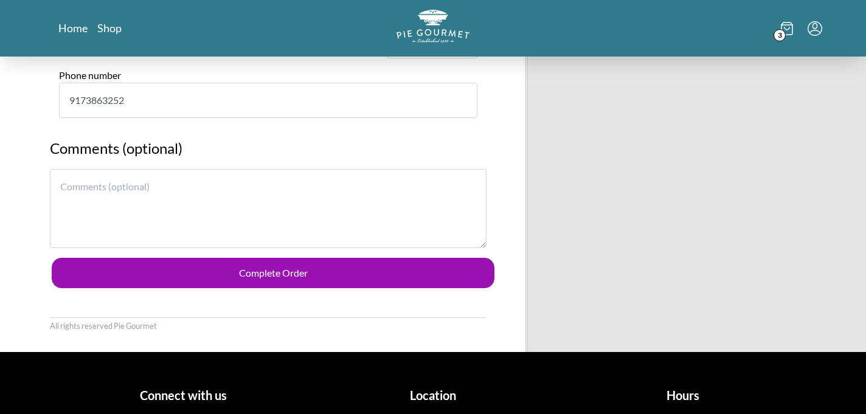
scroll to position [1191, 0]
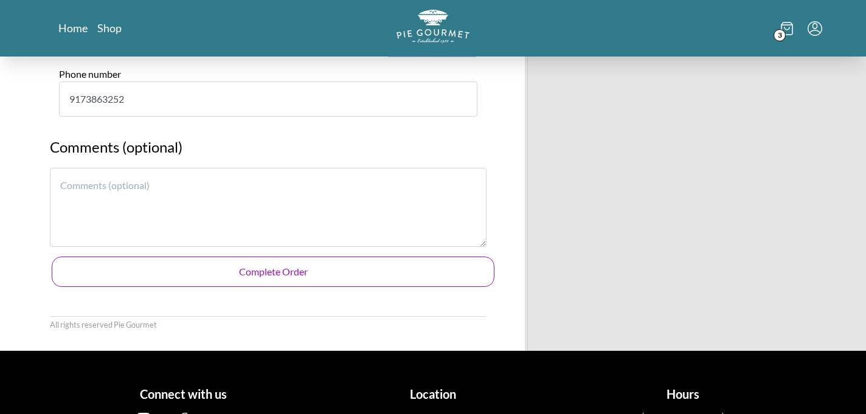
click at [268, 272] on button "Complete Order" at bounding box center [273, 272] width 443 height 30
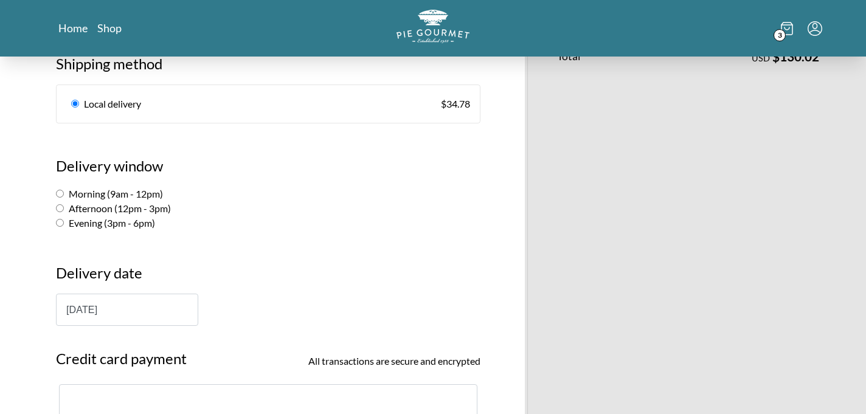
scroll to position [345, 0]
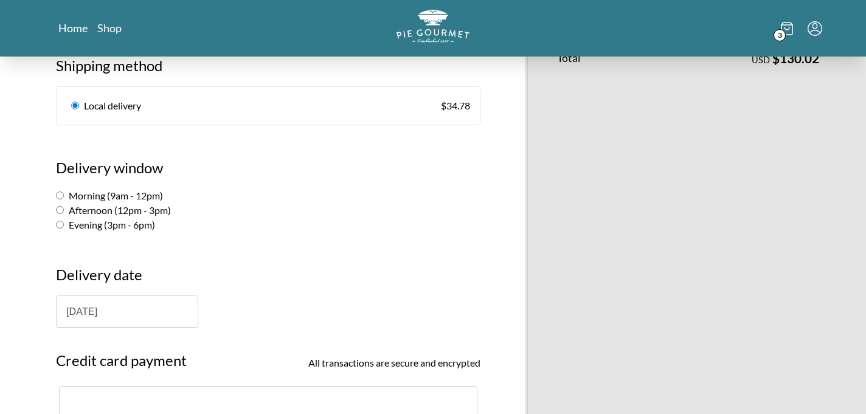
click at [204, 228] on div "Evening (3pm - 6pm)" at bounding box center [268, 225] width 425 height 15
click at [60, 224] on input "Evening (3pm - 6pm)" at bounding box center [60, 225] width 8 height 8
radio input "true"
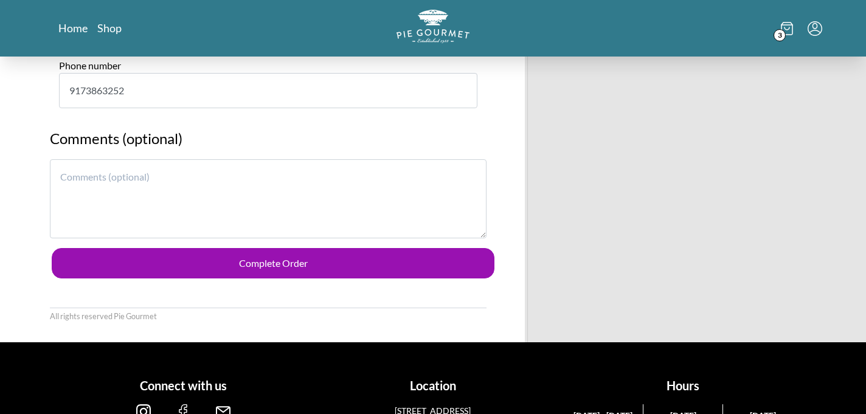
scroll to position [1252, 0]
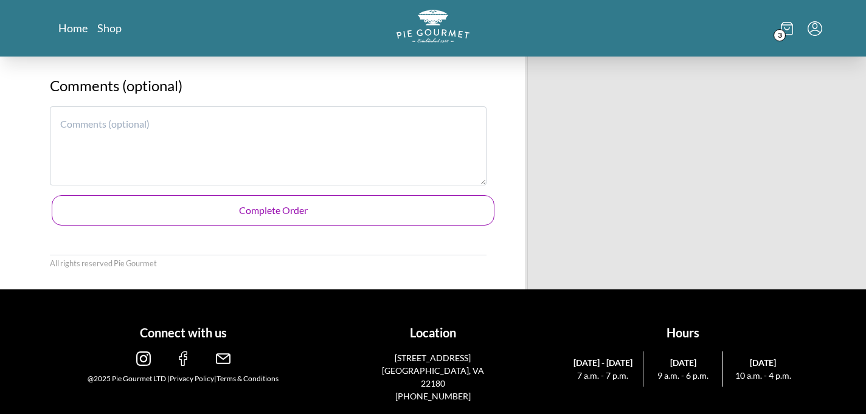
click at [285, 215] on button "Complete Order" at bounding box center [273, 210] width 443 height 30
